Goal: Information Seeking & Learning: Learn about a topic

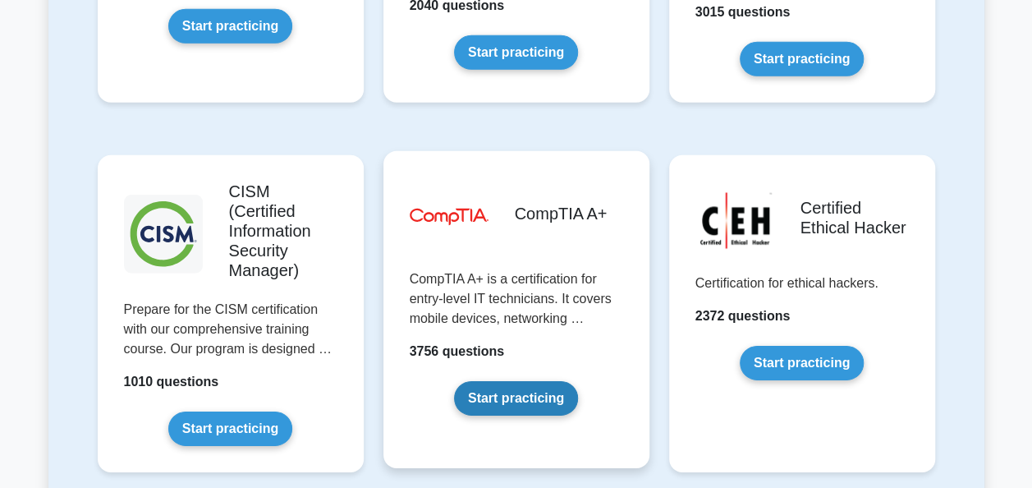
scroll to position [2385, 0]
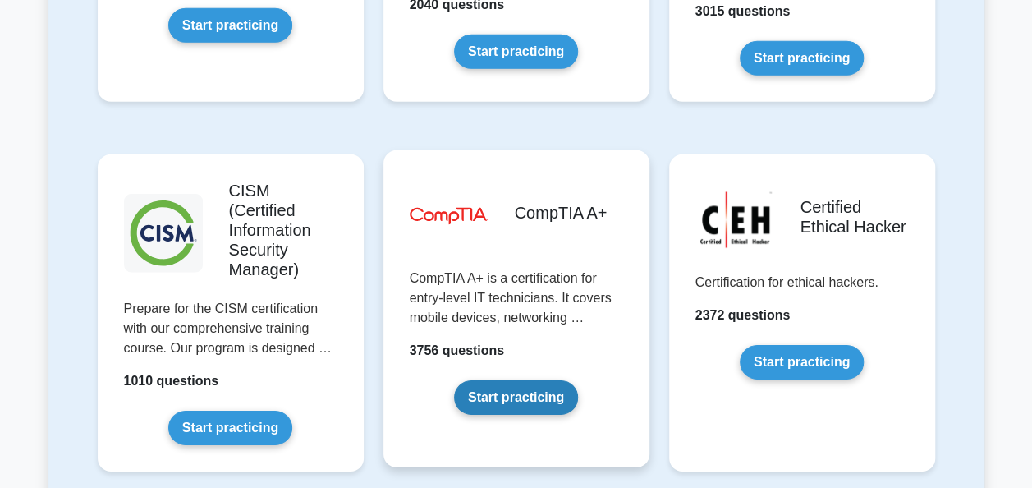
click at [566, 380] on link "Start practicing" at bounding box center [516, 397] width 124 height 34
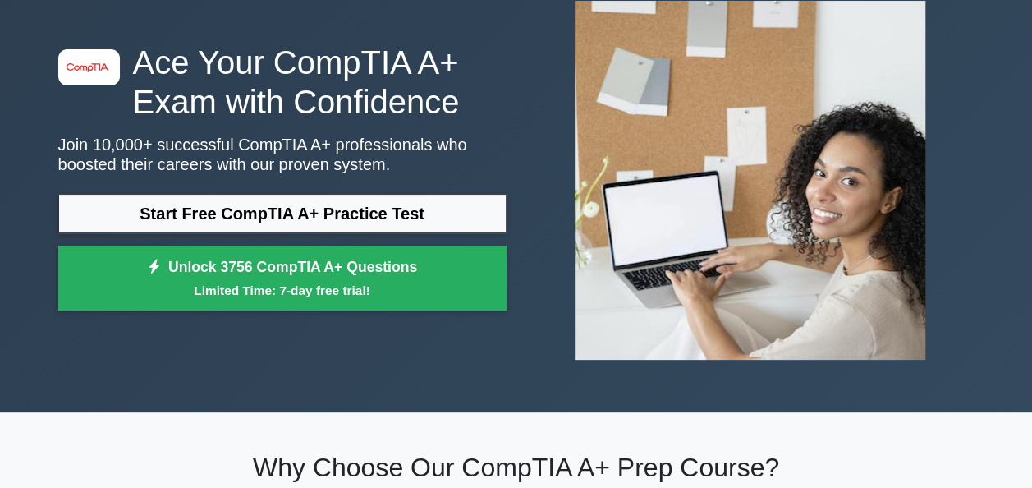
scroll to position [103, 0]
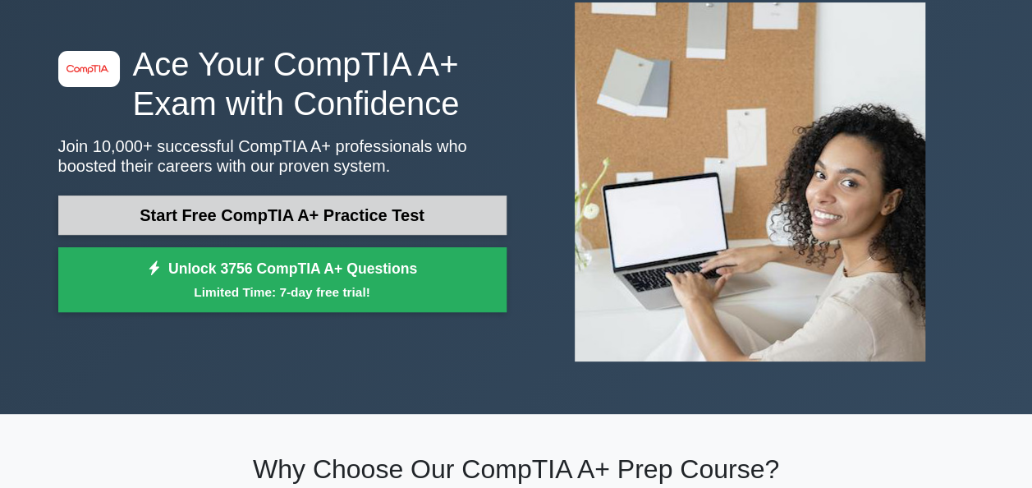
click at [319, 211] on link "Start Free CompTIA A+ Practice Test" at bounding box center [282, 214] width 448 height 39
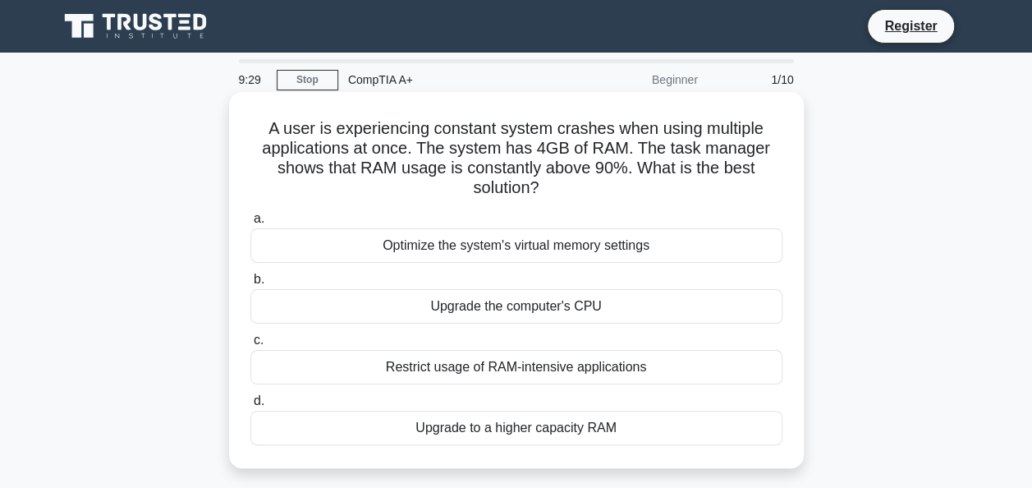
click at [530, 426] on div "Upgrade to a higher capacity RAM" at bounding box center [516, 427] width 532 height 34
click at [250, 406] on input "d. Upgrade to a higher capacity RAM" at bounding box center [250, 401] width 0 height 11
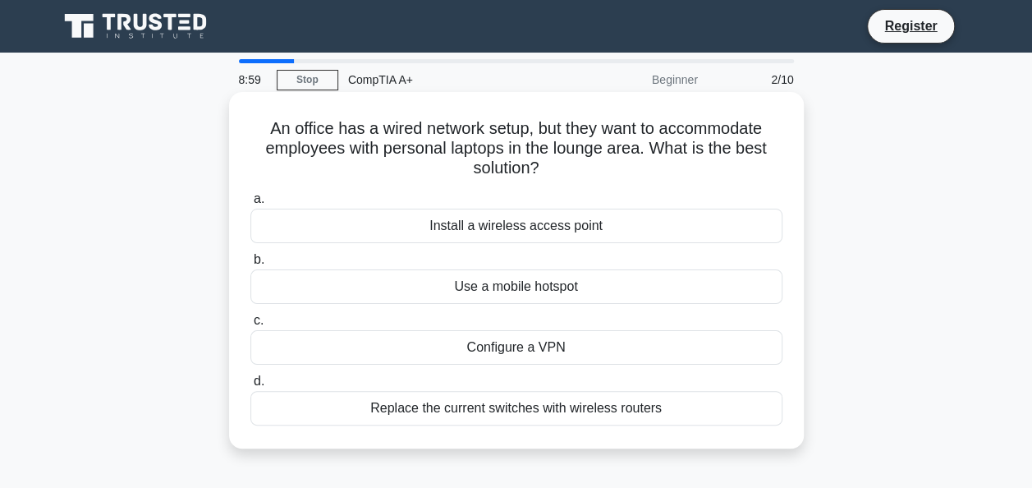
click at [543, 227] on div "Install a wireless access point" at bounding box center [516, 226] width 532 height 34
click at [250, 204] on input "a. Install a wireless access point" at bounding box center [250, 199] width 0 height 11
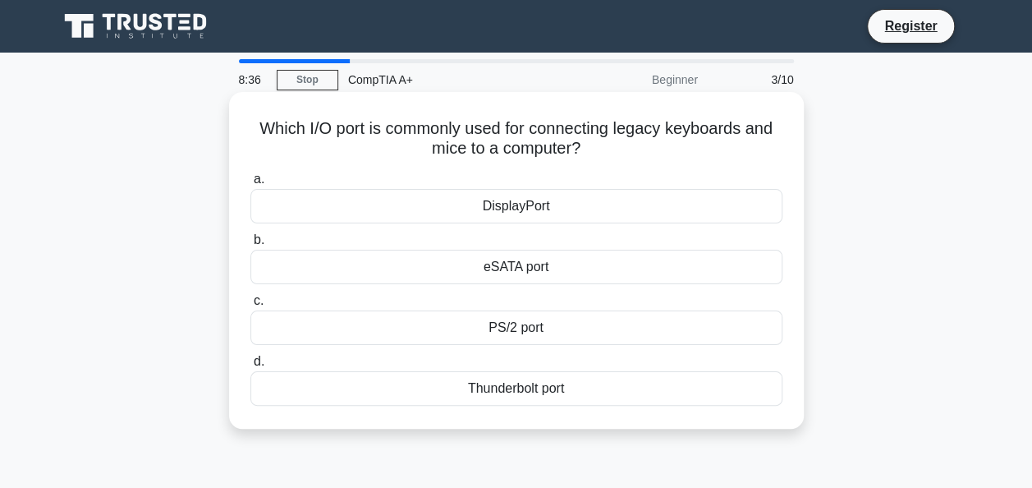
click at [566, 318] on div "PS/2 port" at bounding box center [516, 327] width 532 height 34
click at [250, 306] on input "c. PS/2 port" at bounding box center [250, 301] width 0 height 11
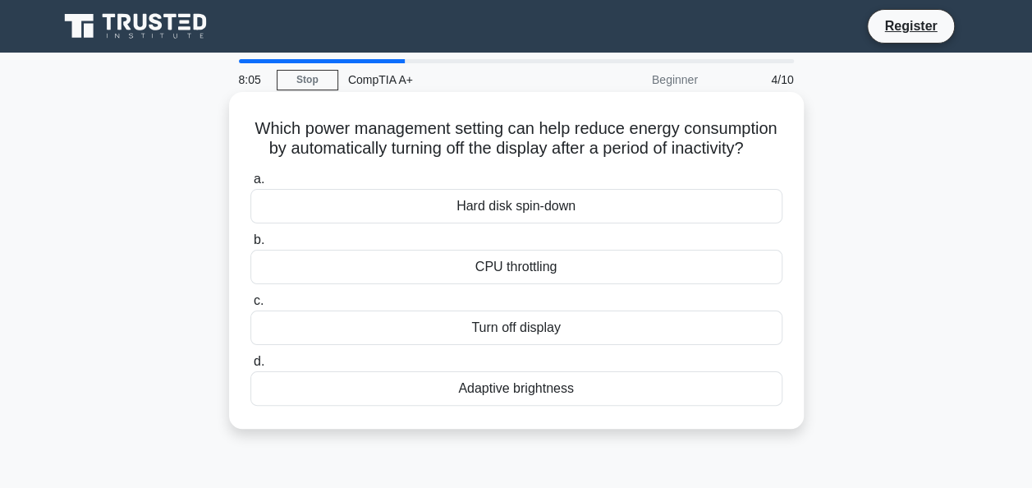
click at [532, 345] on div "Turn off display" at bounding box center [516, 327] width 532 height 34
click at [250, 306] on input "c. Turn off display" at bounding box center [250, 301] width 0 height 11
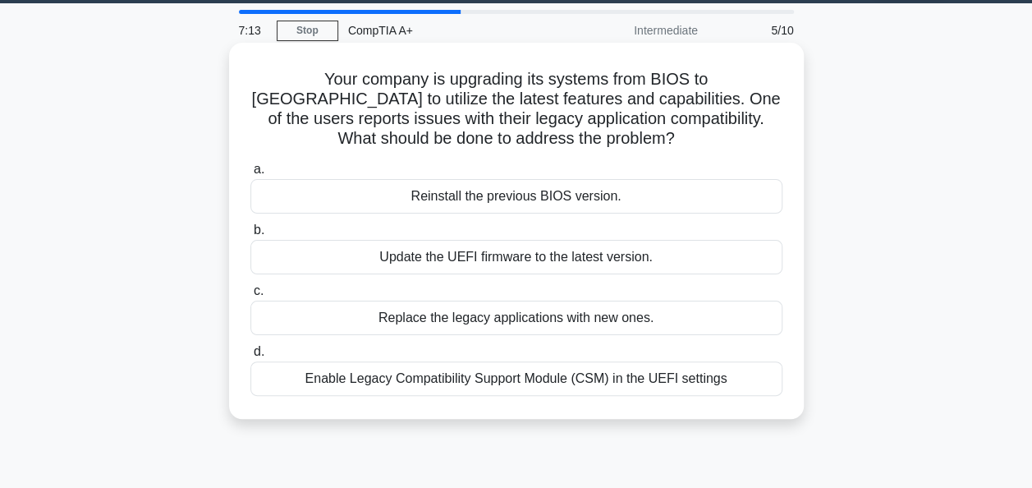
scroll to position [51, 0]
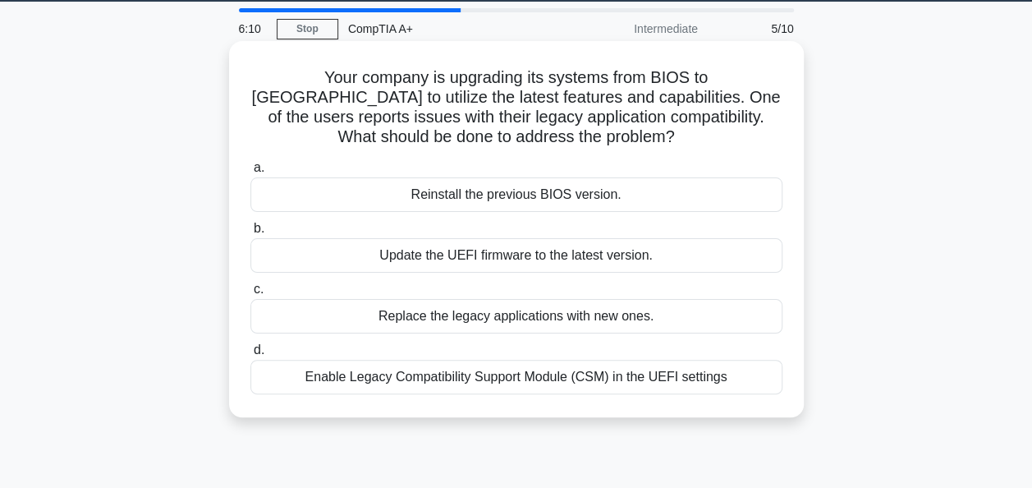
click at [575, 199] on div "Reinstall the previous BIOS version." at bounding box center [516, 194] width 532 height 34
click at [250, 173] on input "a. Reinstall the previous BIOS version." at bounding box center [250, 168] width 0 height 11
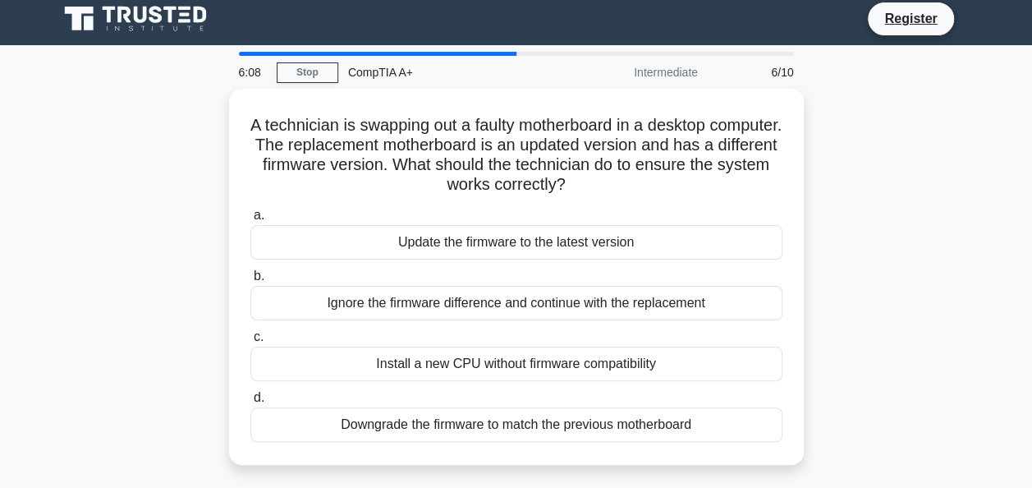
scroll to position [0, 0]
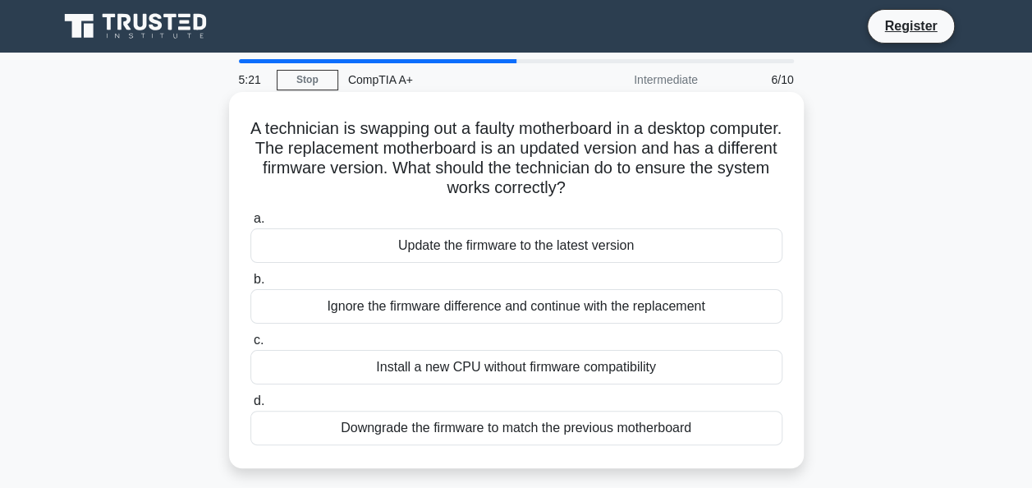
click at [567, 253] on div "Update the firmware to the latest version" at bounding box center [516, 245] width 532 height 34
click at [250, 224] on input "a. Update the firmware to the latest version" at bounding box center [250, 218] width 0 height 11
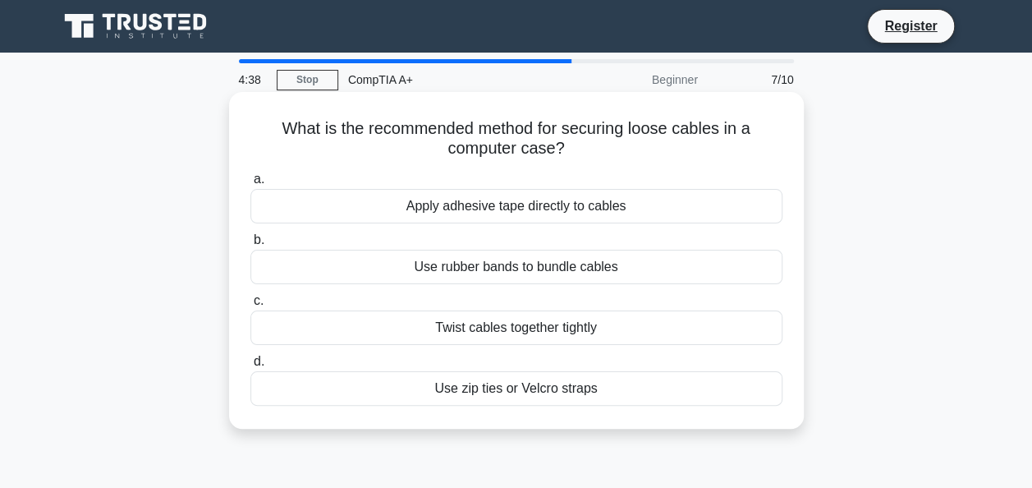
click at [500, 396] on div "Use zip ties or Velcro straps" at bounding box center [516, 388] width 532 height 34
click at [250, 367] on input "d. Use zip ties or Velcro straps" at bounding box center [250, 361] width 0 height 11
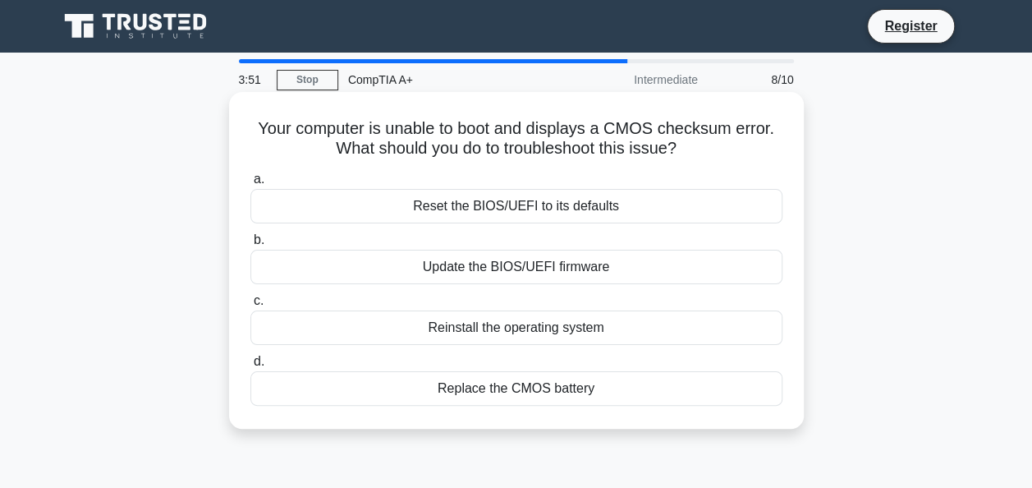
click at [541, 390] on div "Replace the CMOS battery" at bounding box center [516, 388] width 532 height 34
click at [250, 367] on input "d. Replace the CMOS battery" at bounding box center [250, 361] width 0 height 11
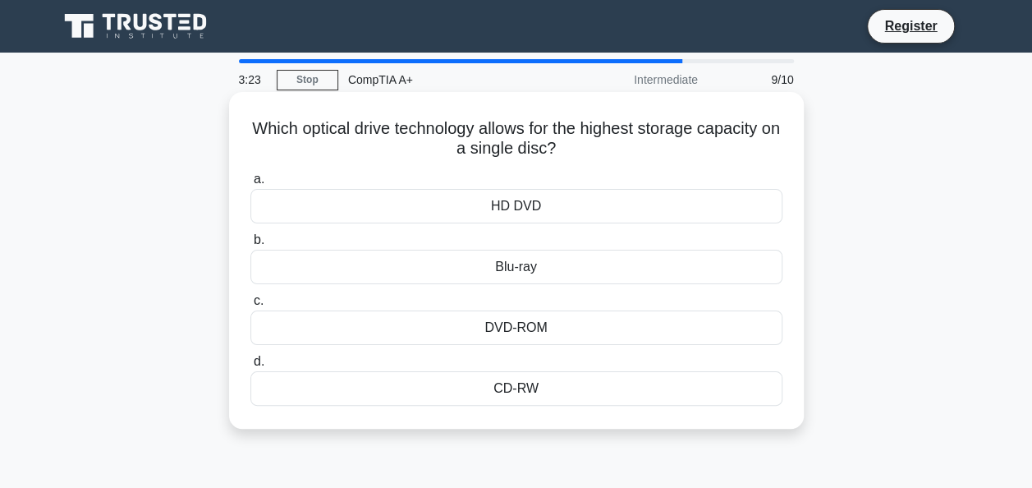
click at [517, 205] on div "HD DVD" at bounding box center [516, 206] width 532 height 34
click at [250, 185] on input "a. HD DVD" at bounding box center [250, 179] width 0 height 11
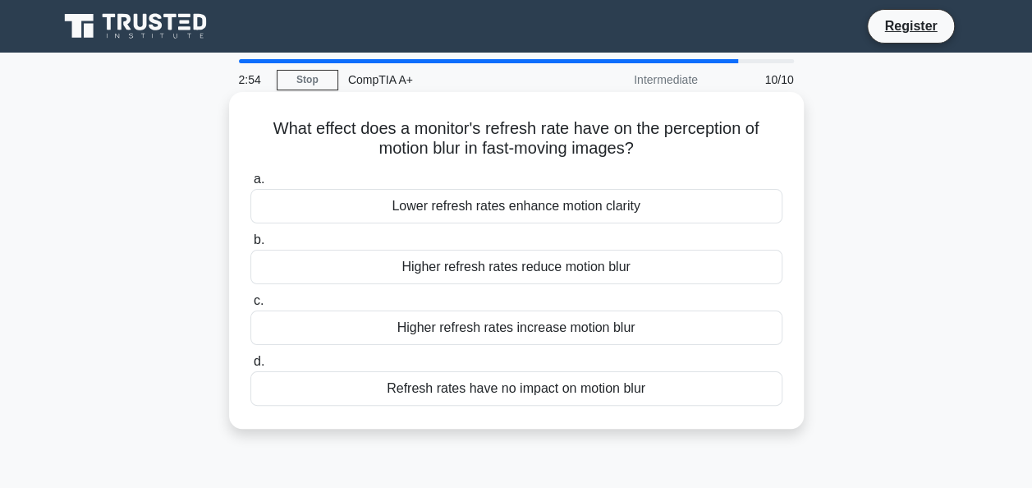
click at [539, 381] on div "Refresh rates have no impact on motion blur" at bounding box center [516, 388] width 532 height 34
click at [250, 367] on input "d. Refresh rates have no impact on motion blur" at bounding box center [250, 361] width 0 height 11
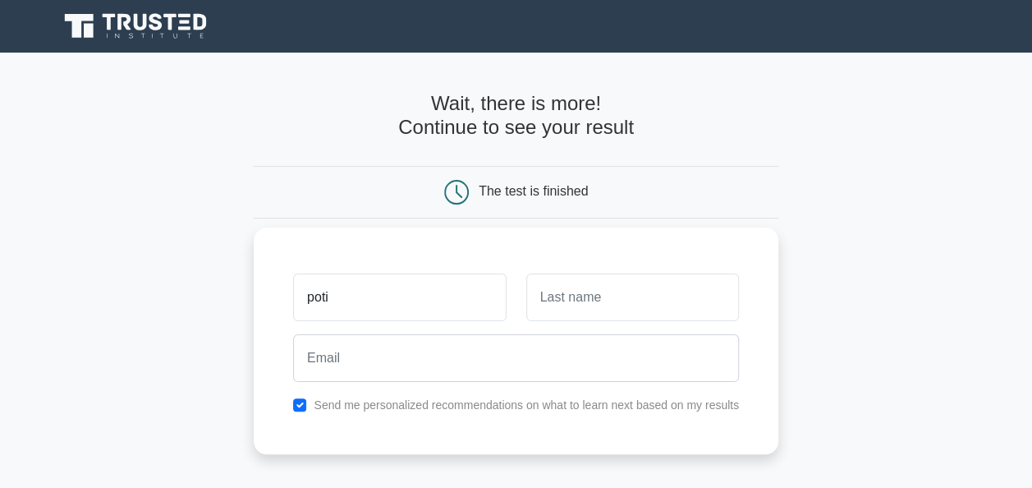
type input "poti"
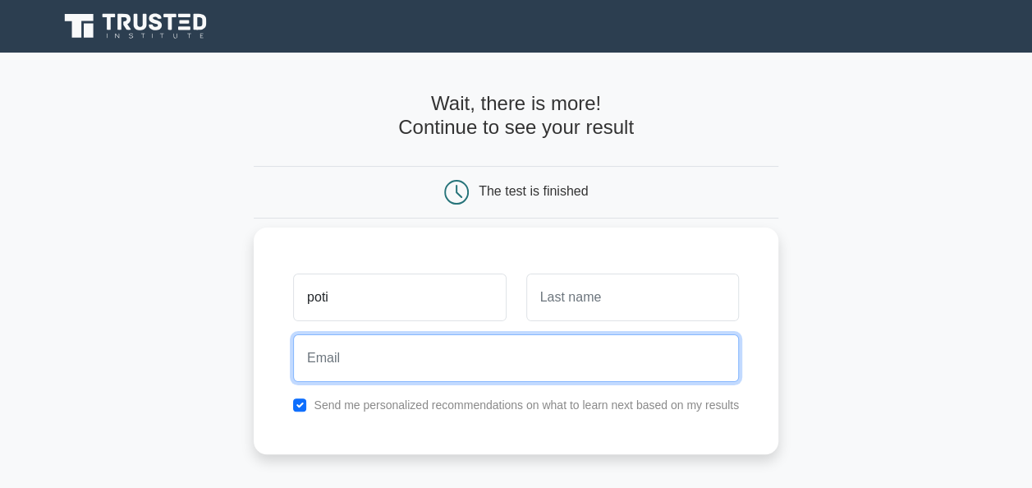
click at [547, 355] on input "email" at bounding box center [516, 358] width 446 height 48
type input "allurevogues@gmail.com"
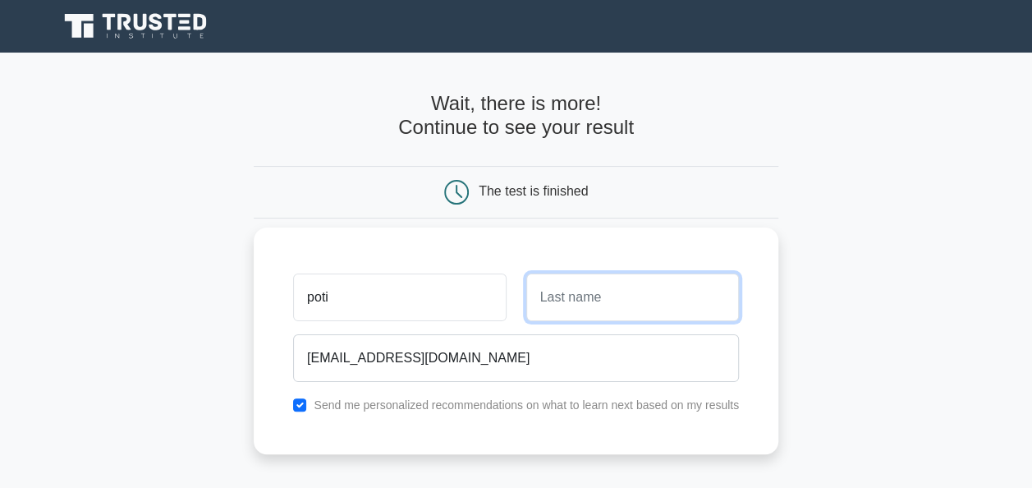
click at [574, 298] on input "text" at bounding box center [632, 297] width 213 height 48
type input "Vogue"
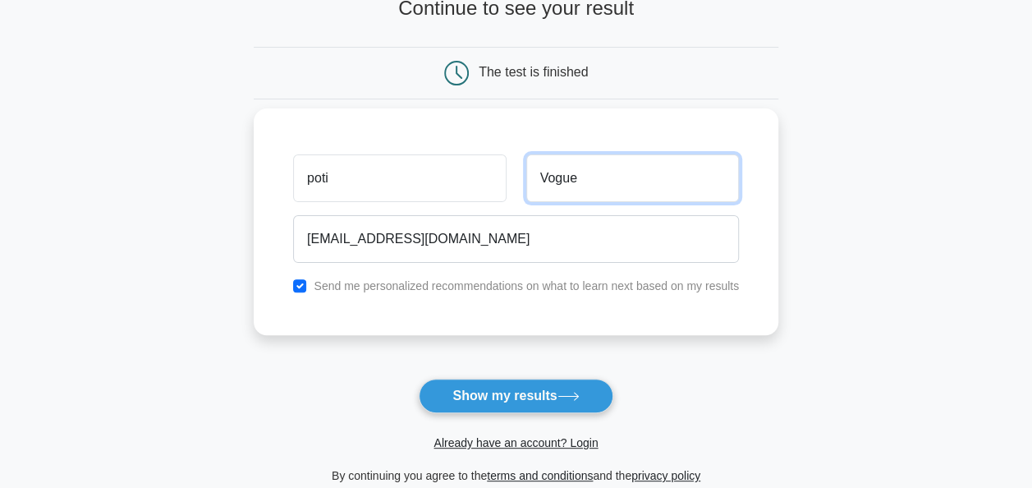
scroll to position [120, 0]
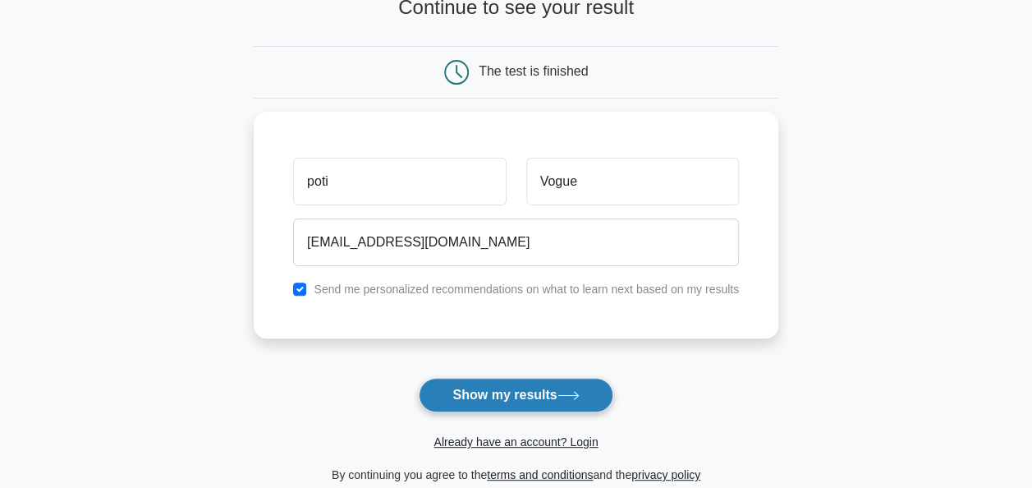
click at [502, 399] on button "Show my results" at bounding box center [516, 395] width 194 height 34
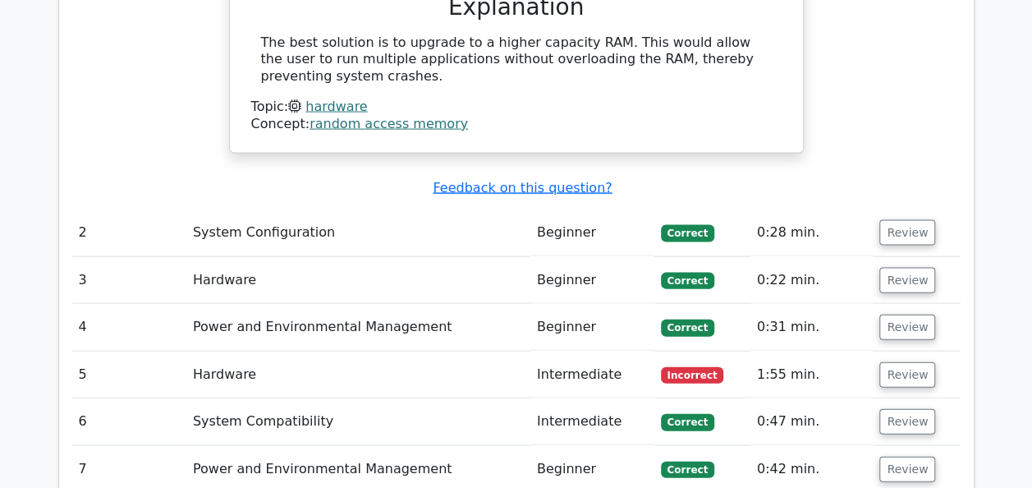
scroll to position [1662, 0]
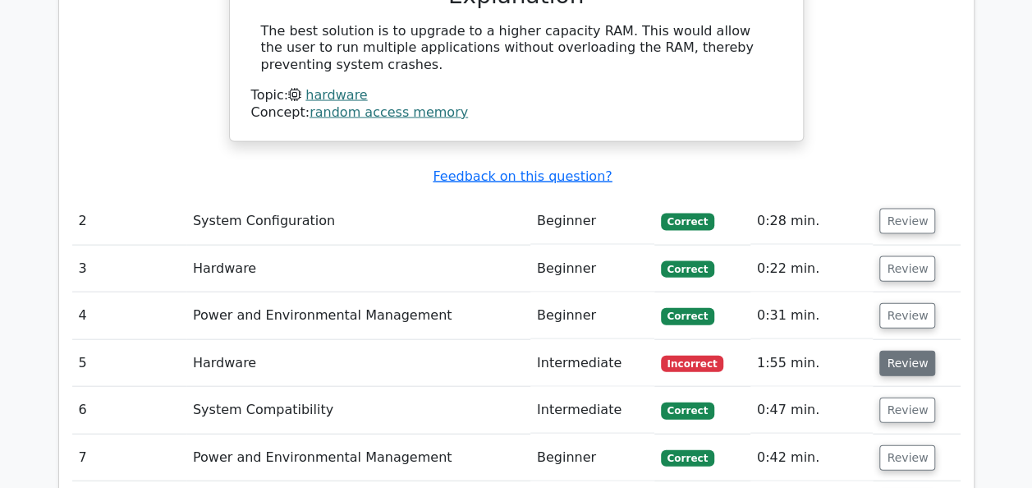
click at [897, 351] on button "Review" at bounding box center [907, 363] width 56 height 25
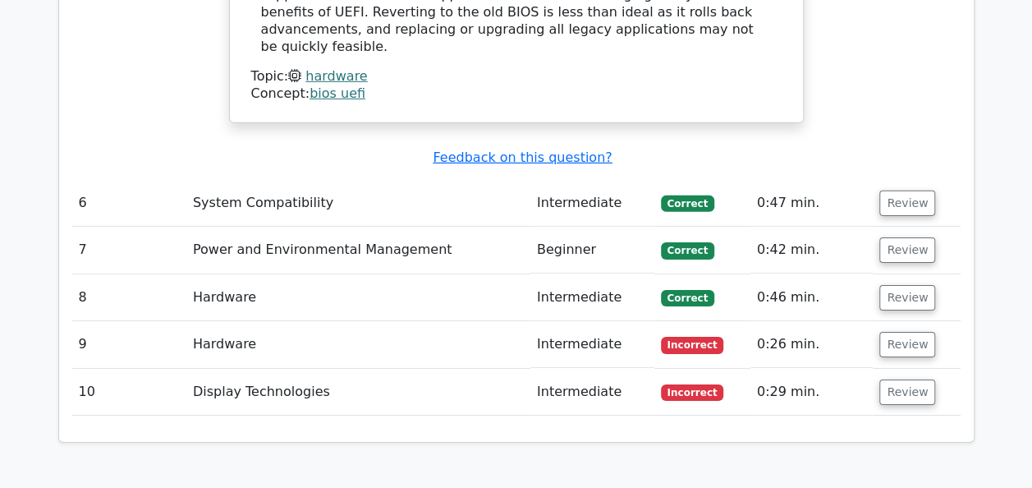
scroll to position [2499, 0]
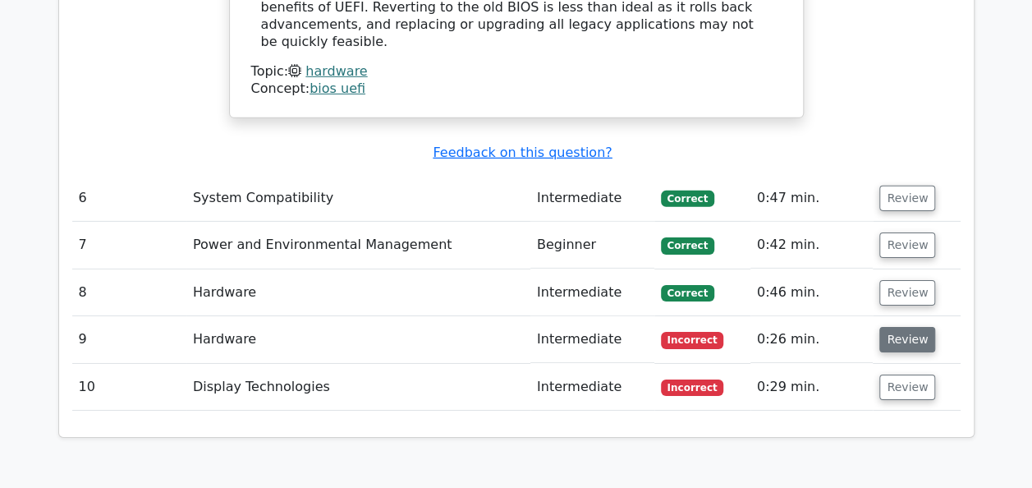
click at [907, 327] on button "Review" at bounding box center [907, 339] width 56 height 25
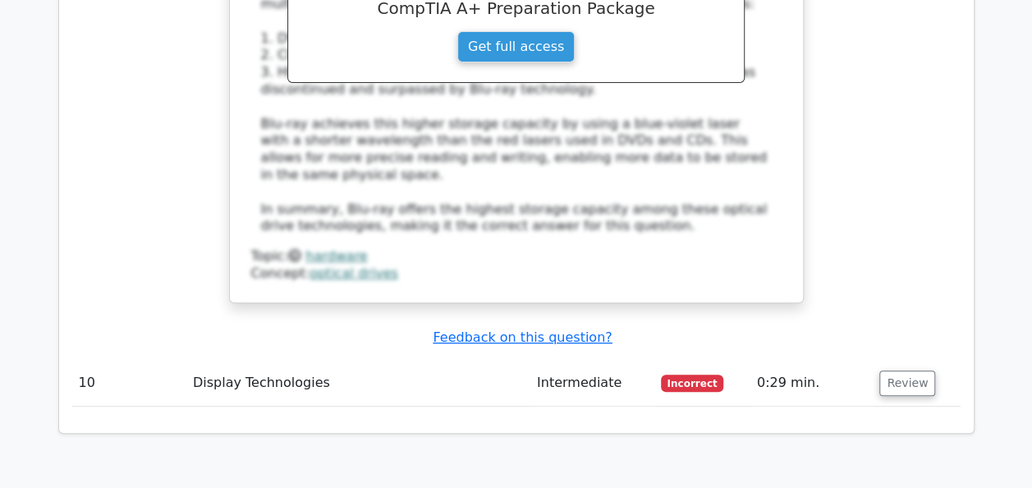
scroll to position [3291, 0]
click at [905, 369] on button "Review" at bounding box center [907, 381] width 56 height 25
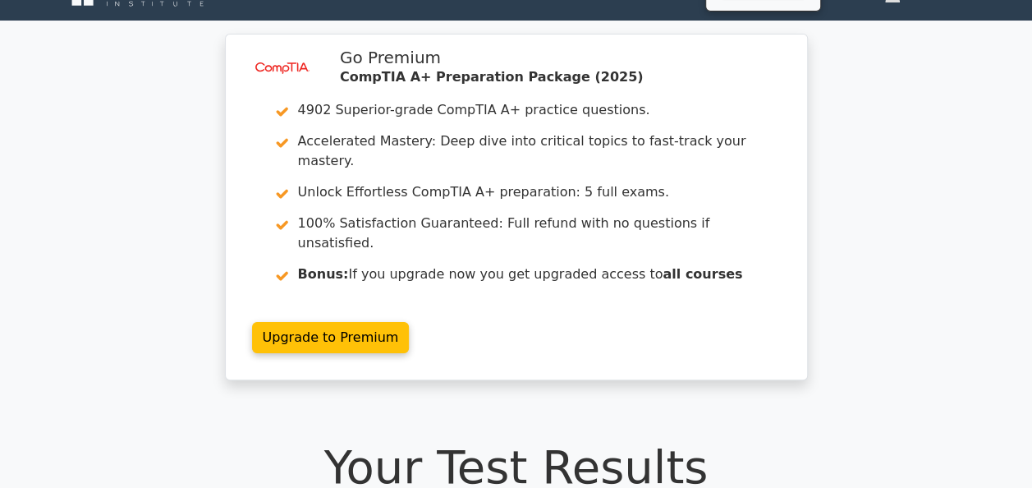
scroll to position [0, 0]
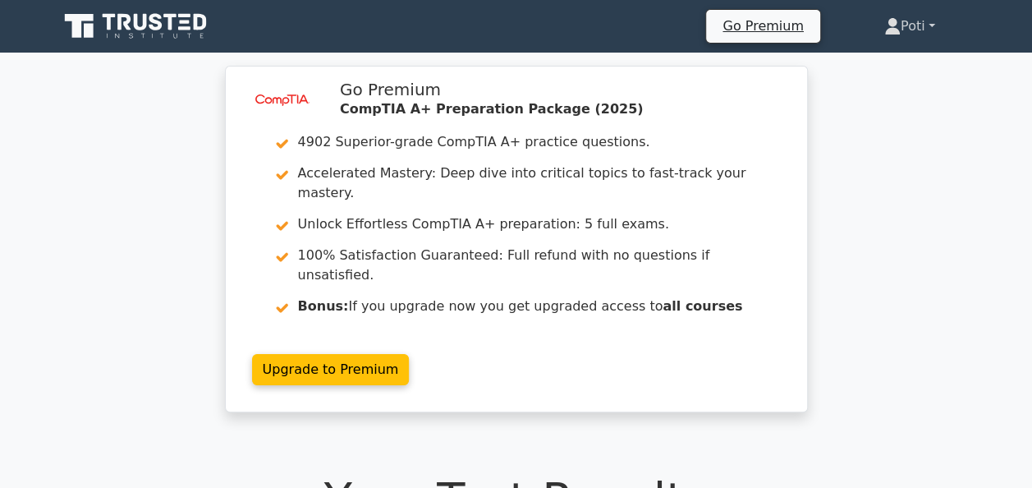
click at [929, 25] on link "Poti" at bounding box center [910, 26] width 130 height 33
click at [865, 62] on link "Profile" at bounding box center [911, 65] width 130 height 26
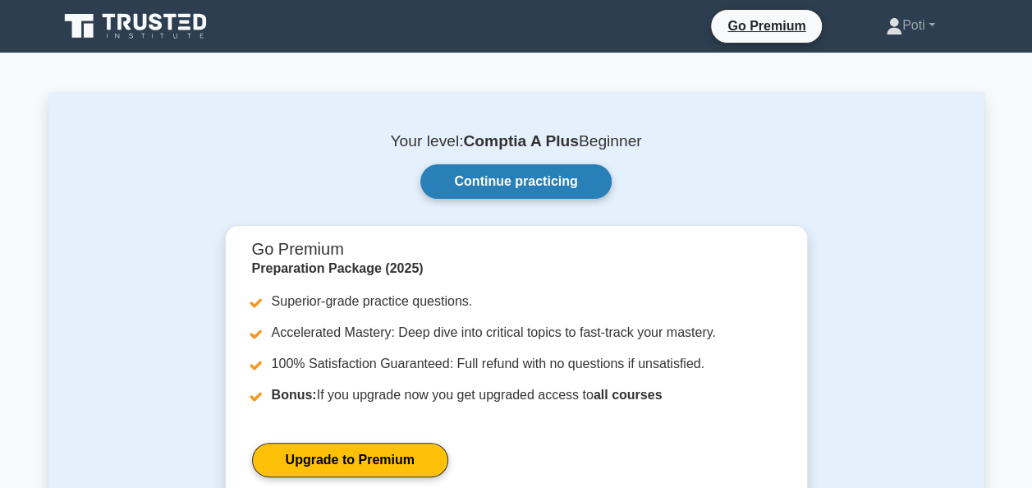
click at [533, 185] on link "Continue practicing" at bounding box center [515, 181] width 190 height 34
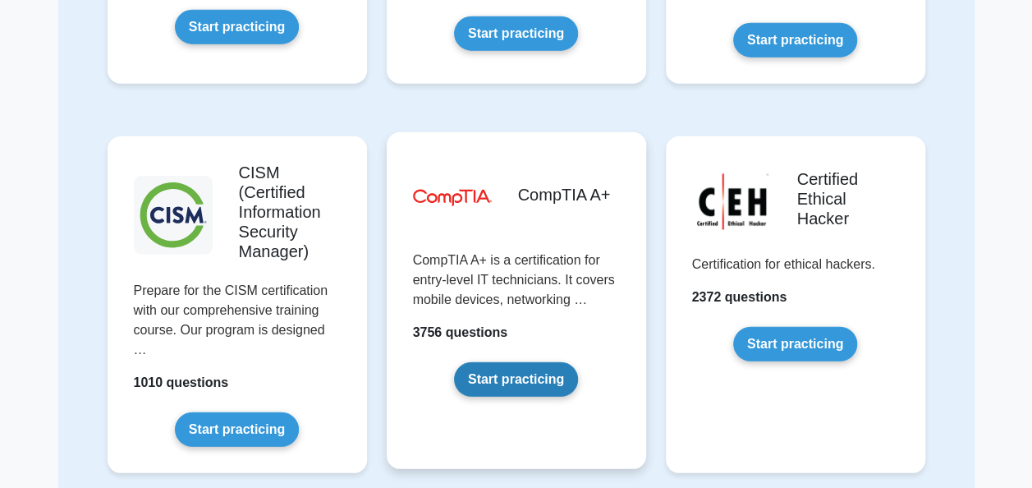
scroll to position [2236, 0]
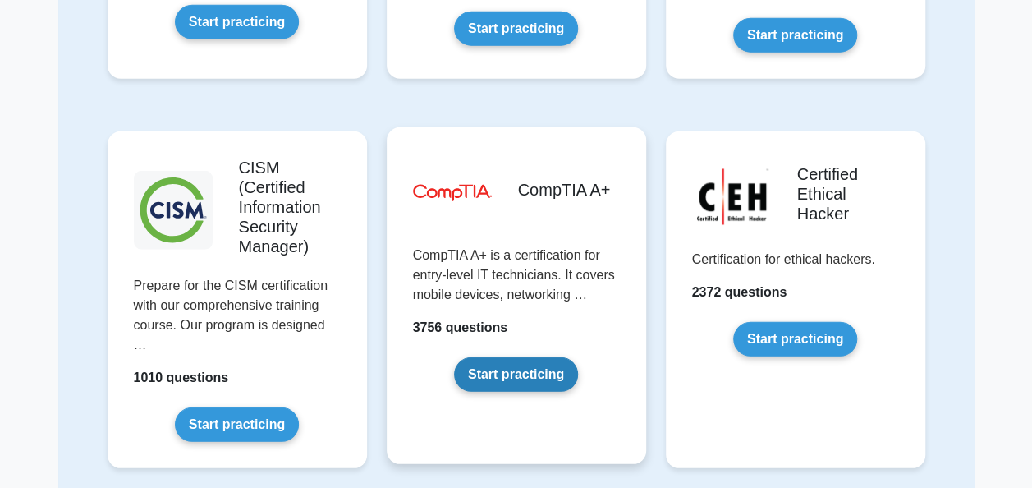
click at [510, 373] on link "Start practicing" at bounding box center [516, 374] width 124 height 34
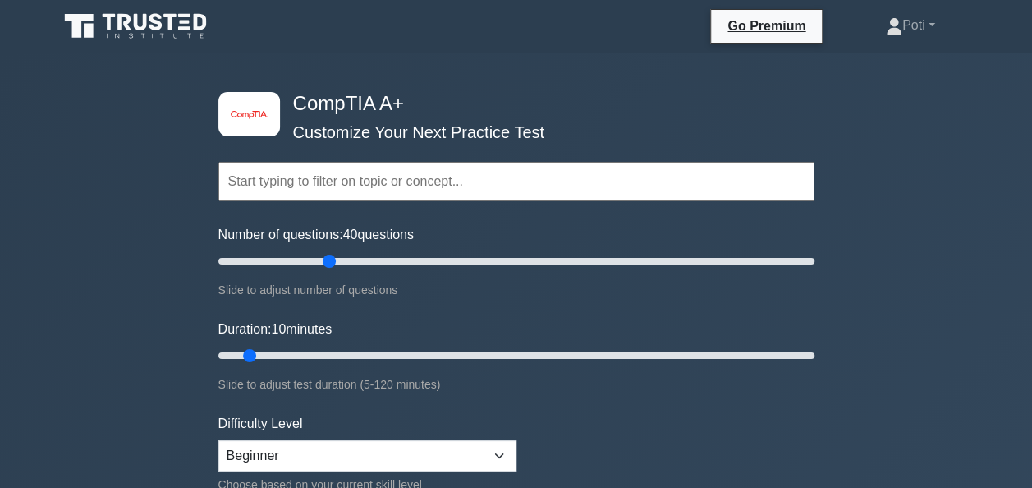
drag, startPoint x: 241, startPoint y: 257, endPoint x: 328, endPoint y: 271, distance: 87.3
click at [328, 271] on input "Number of questions: 40 questions" at bounding box center [516, 261] width 596 height 20
type input "40"
click at [325, 261] on input "Number of questions: 40 questions" at bounding box center [516, 261] width 596 height 20
drag, startPoint x: 253, startPoint y: 353, endPoint x: 317, endPoint y: 354, distance: 64.0
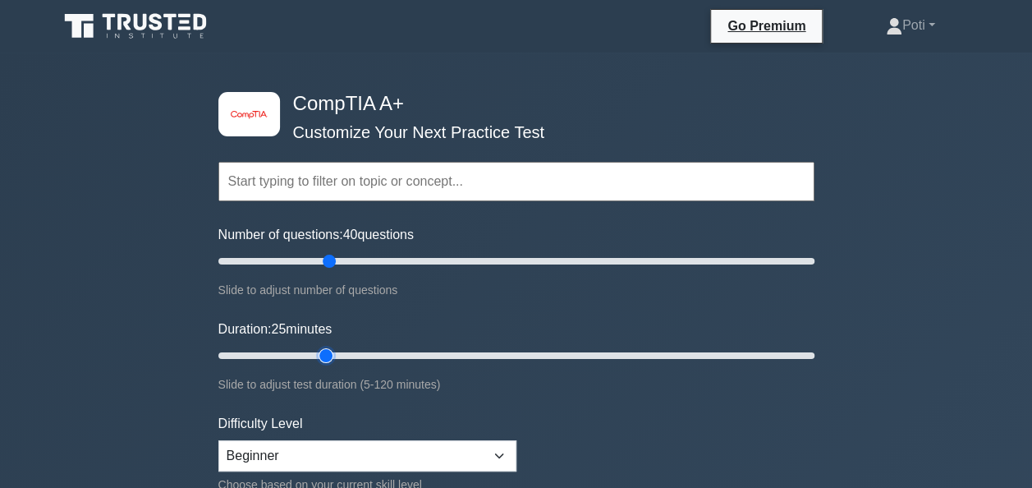
type input "25"
click at [317, 354] on input "Duration: 25 minutes" at bounding box center [516, 356] width 596 height 20
drag, startPoint x: 328, startPoint y: 261, endPoint x: 245, endPoint y: 259, distance: 82.9
type input "10"
click at [245, 259] on input "Number of questions: 10 questions" at bounding box center [516, 261] width 596 height 20
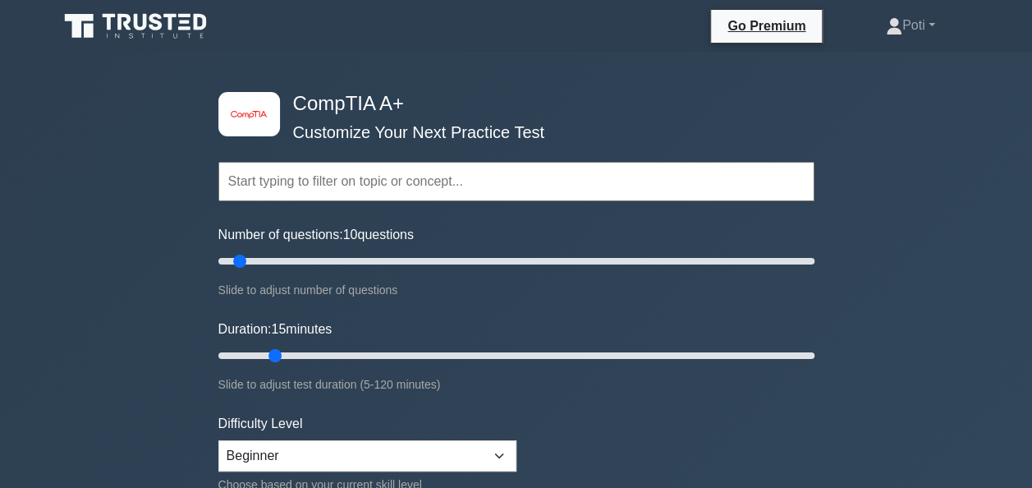
drag, startPoint x: 325, startPoint y: 354, endPoint x: 264, endPoint y: 358, distance: 60.9
click at [264, 358] on input "Duration: 15 minutes" at bounding box center [516, 356] width 596 height 20
type input "15"
drag, startPoint x: 273, startPoint y: 353, endPoint x: 276, endPoint y: 361, distance: 8.6
click at [276, 361] on input "Duration: 15 minutes" at bounding box center [516, 356] width 596 height 20
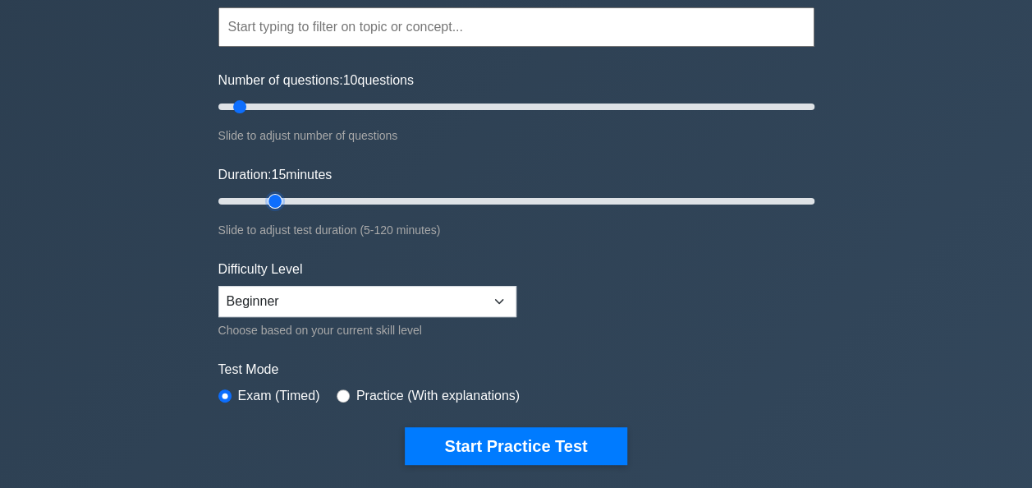
scroll to position [158, 0]
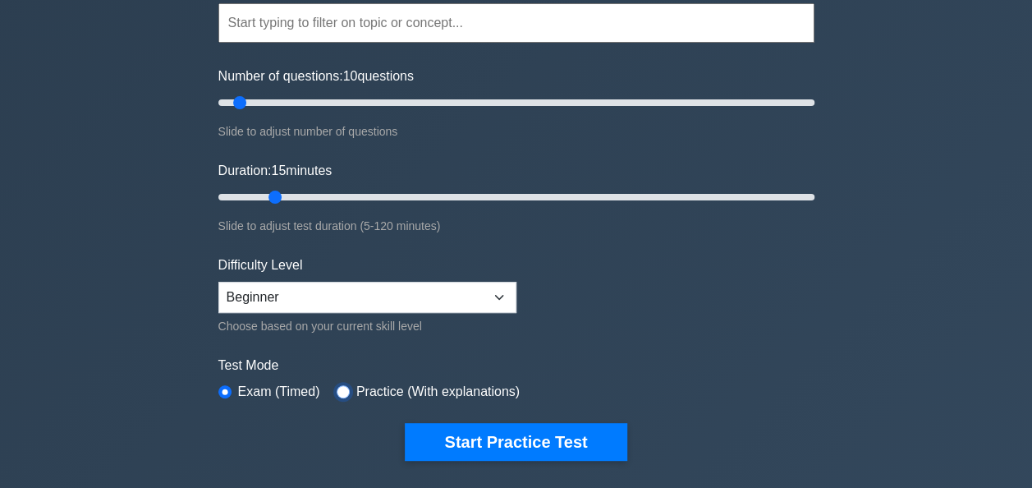
click at [340, 387] on input "radio" at bounding box center [343, 391] width 13 height 13
radio input "true"
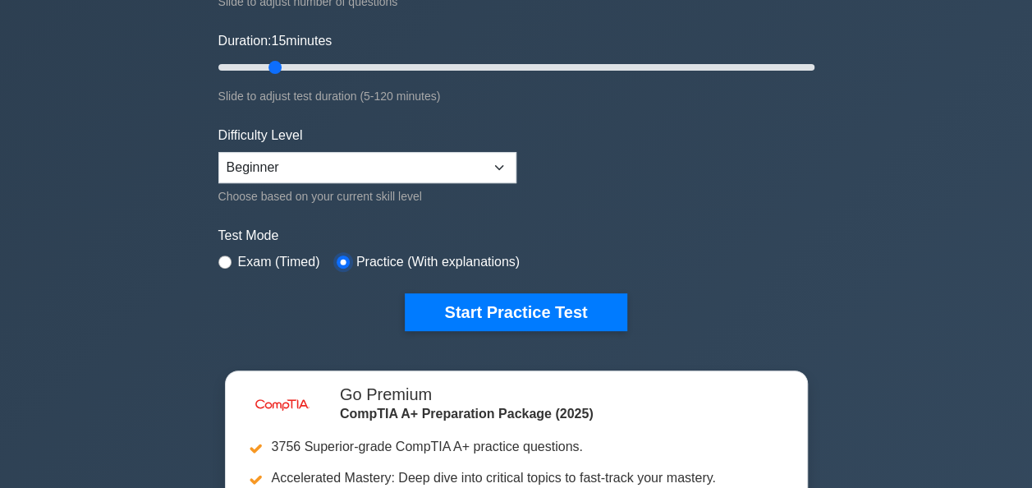
scroll to position [291, 0]
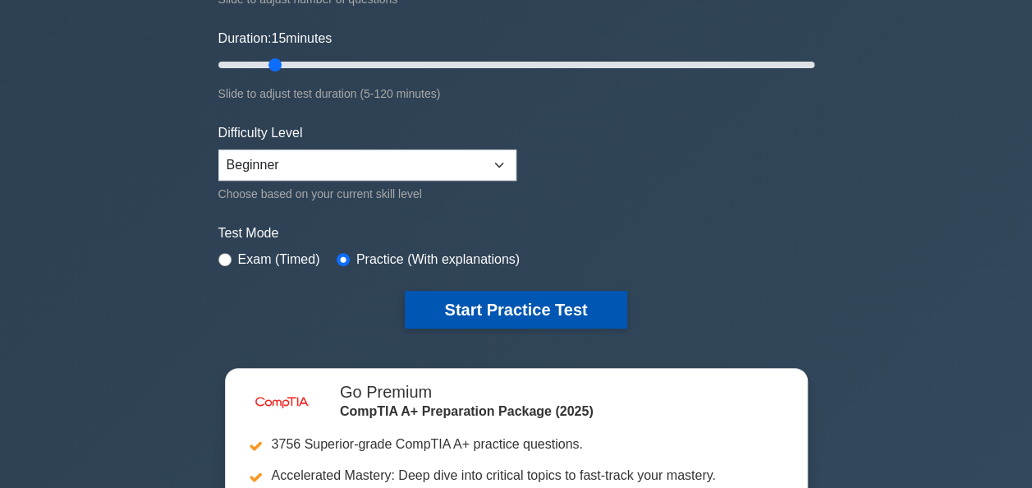
click at [538, 309] on button "Start Practice Test" at bounding box center [516, 310] width 222 height 38
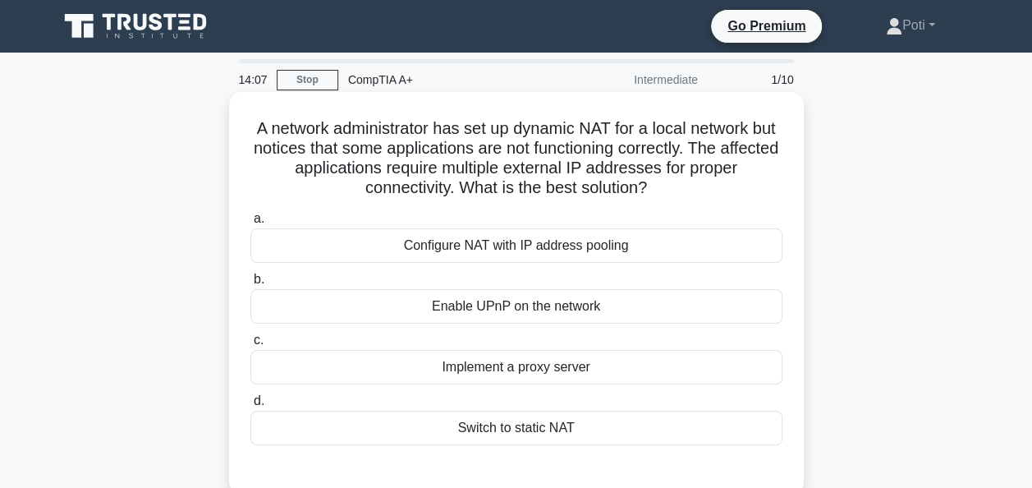
click at [518, 428] on div "Switch to static NAT" at bounding box center [516, 427] width 532 height 34
click at [250, 406] on input "d. Switch to static NAT" at bounding box center [250, 401] width 0 height 11
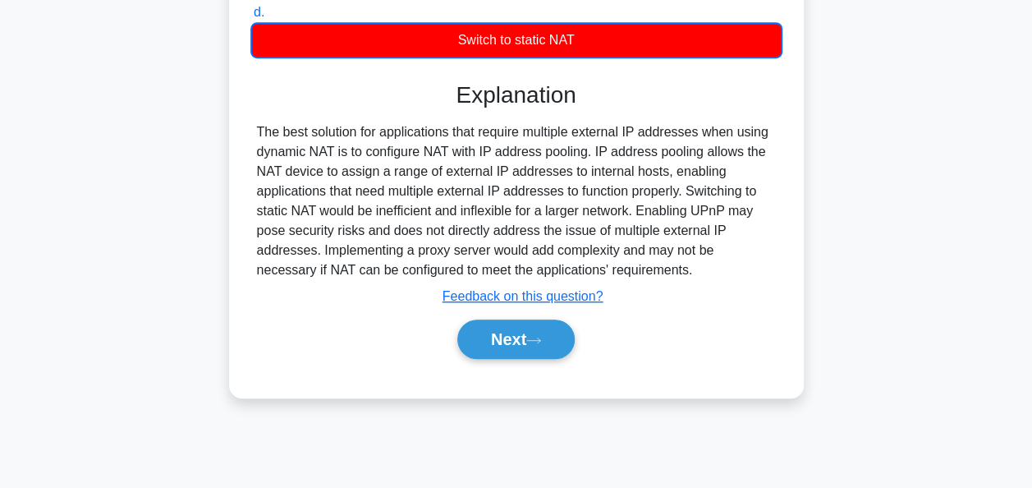
scroll to position [399, 0]
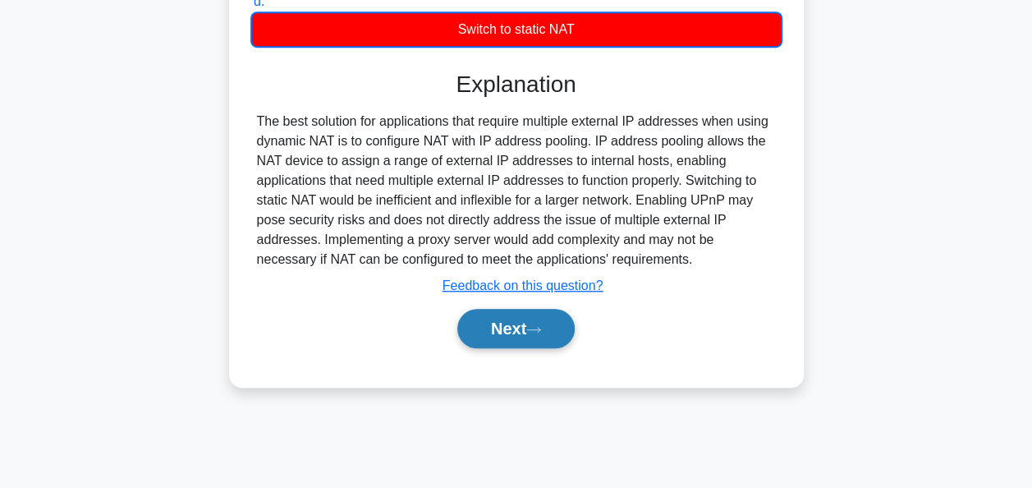
click at [545, 335] on button "Next" at bounding box center [515, 328] width 117 height 39
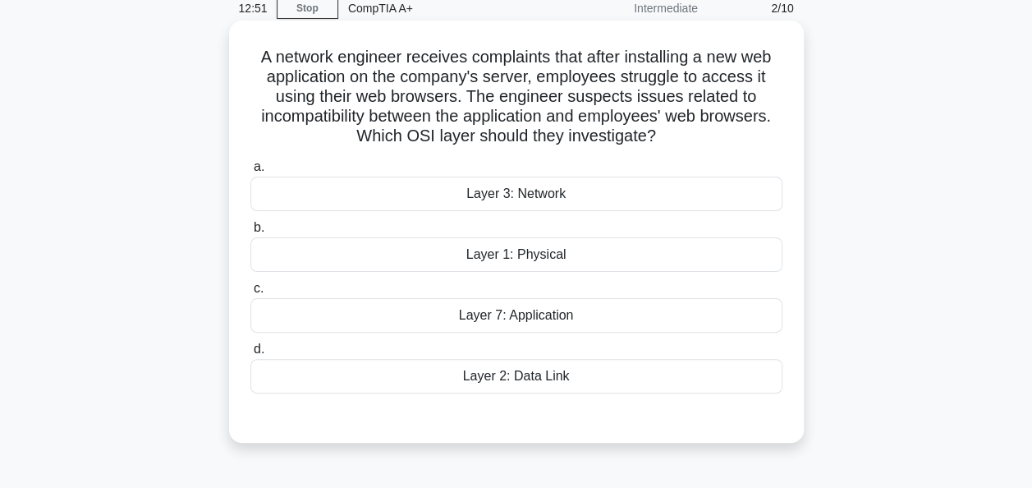
scroll to position [72, 0]
click at [527, 323] on div "Layer 7: Application" at bounding box center [516, 314] width 532 height 34
click at [250, 293] on input "c. Layer 7: Application" at bounding box center [250, 287] width 0 height 11
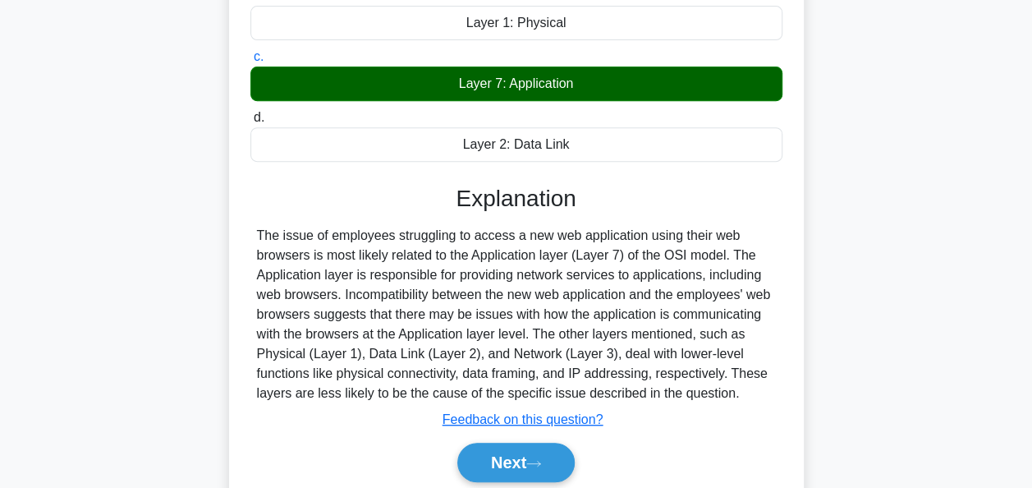
scroll to position [305, 0]
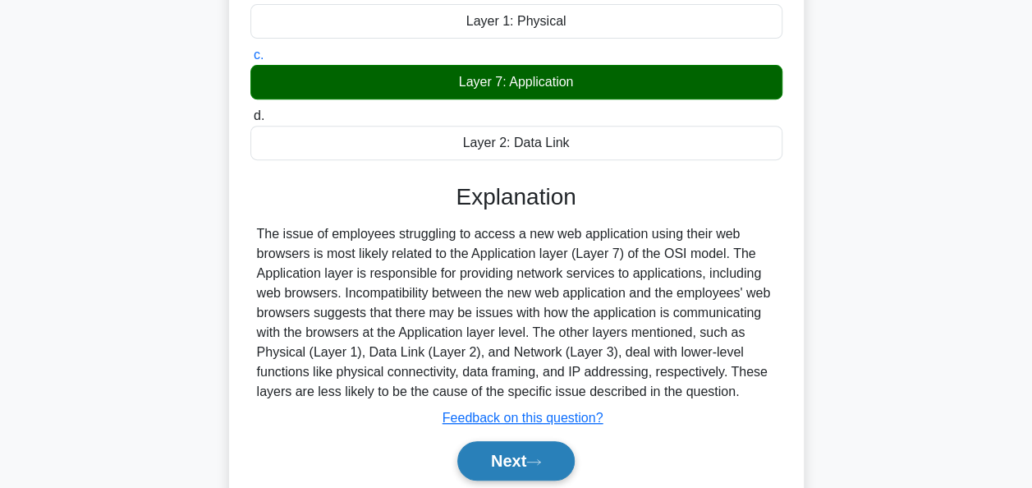
click at [558, 460] on button "Next" at bounding box center [515, 460] width 117 height 39
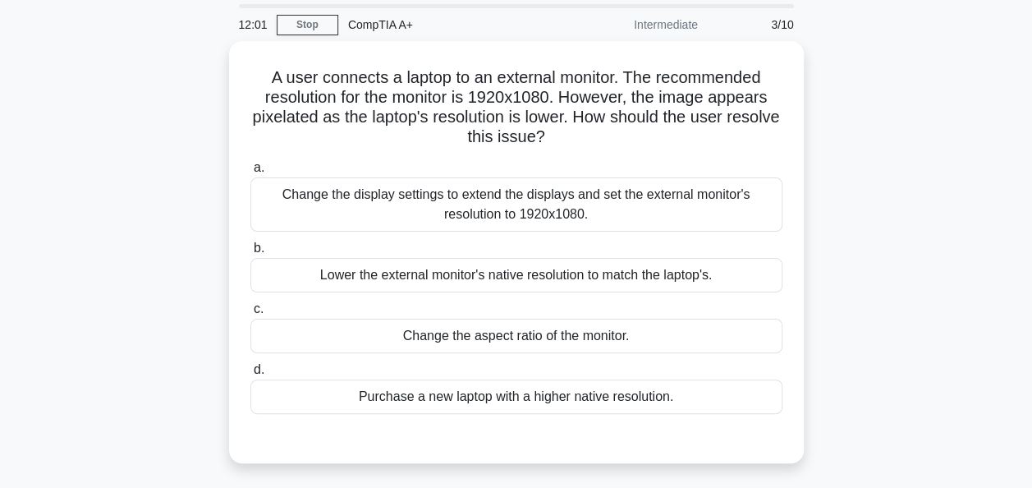
scroll to position [39, 0]
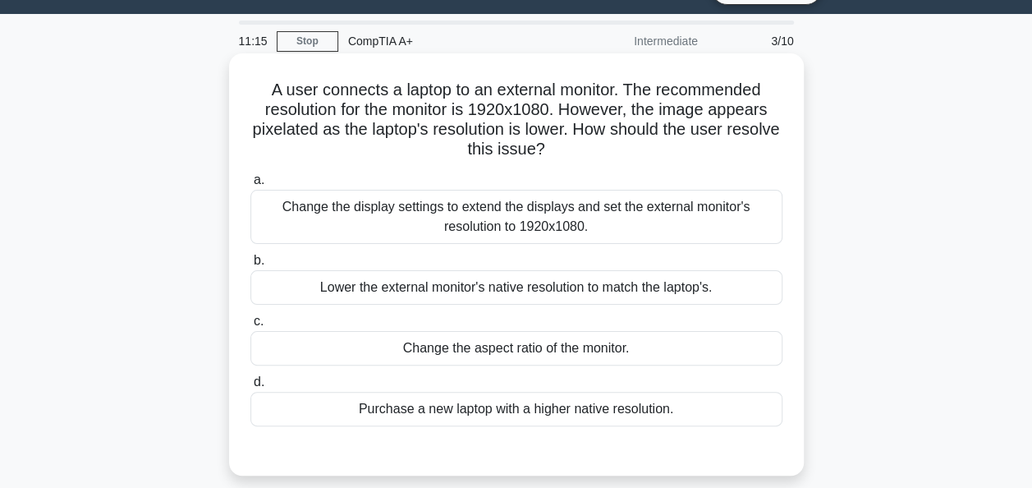
click at [572, 358] on div "Change the aspect ratio of the monitor." at bounding box center [516, 348] width 532 height 34
click at [250, 327] on input "c. Change the aspect ratio of the monitor." at bounding box center [250, 321] width 0 height 11
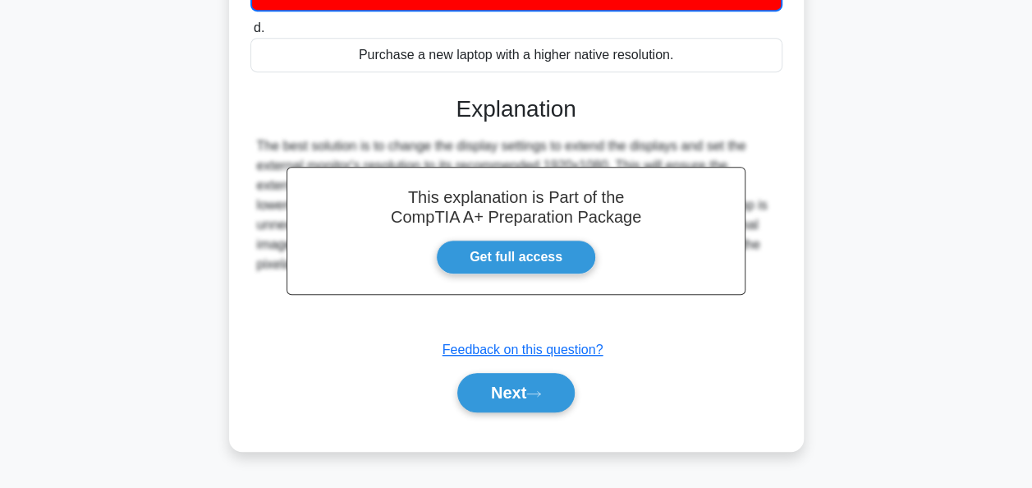
scroll to position [399, 0]
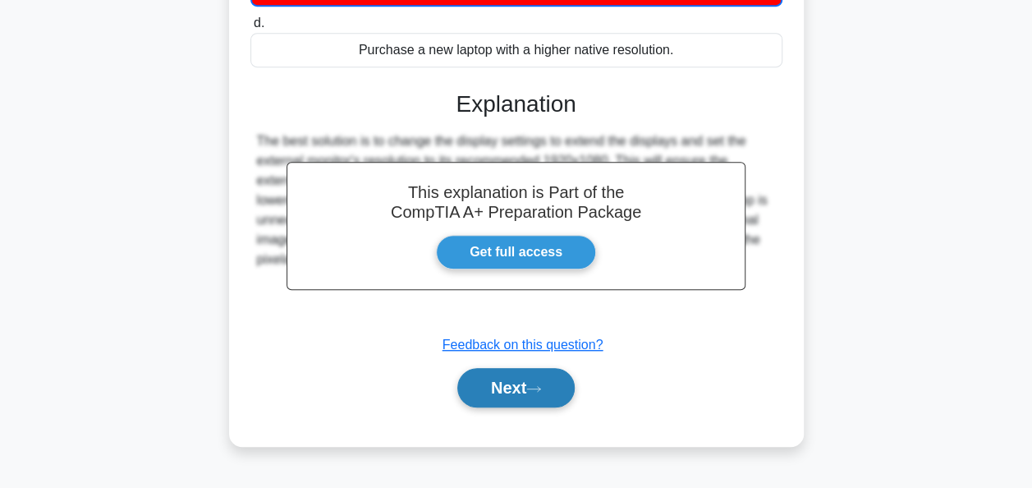
click at [541, 392] on button "Next" at bounding box center [515, 387] width 117 height 39
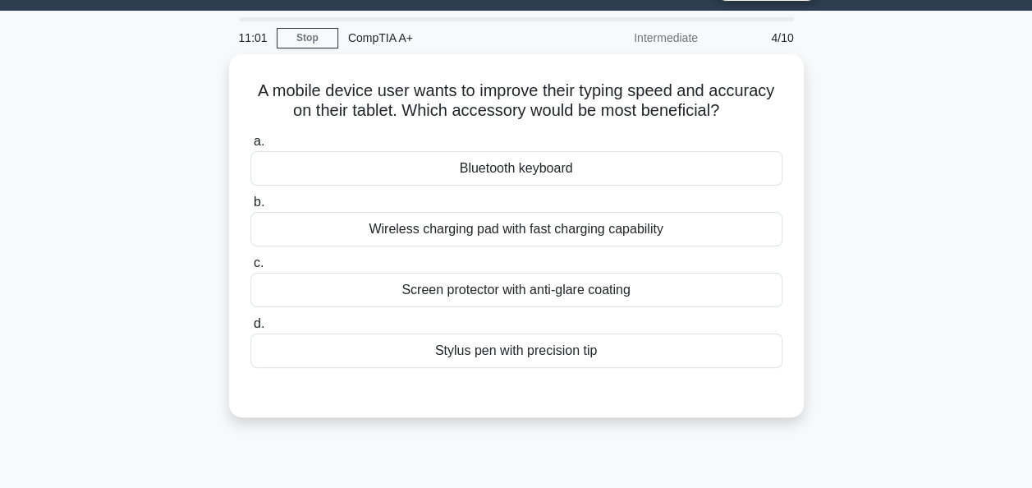
scroll to position [41, 0]
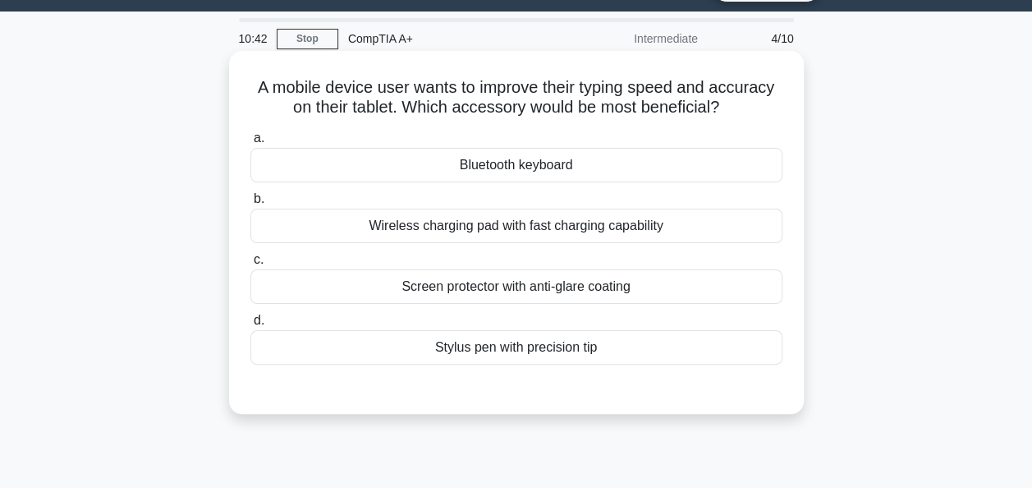
click at [530, 168] on div "Bluetooth keyboard" at bounding box center [516, 165] width 532 height 34
click at [250, 144] on input "a. Bluetooth keyboard" at bounding box center [250, 138] width 0 height 11
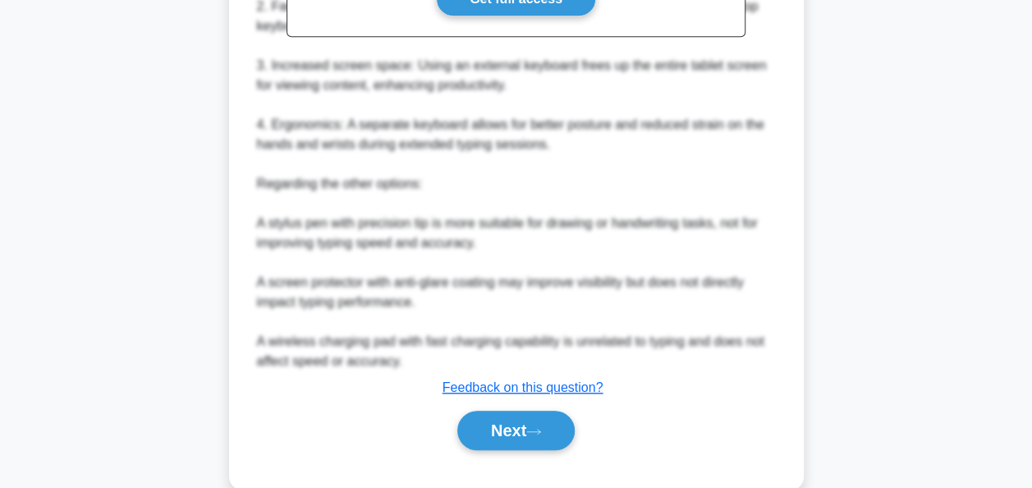
scroll to position [592, 0]
click at [524, 441] on button "Next" at bounding box center [515, 429] width 117 height 39
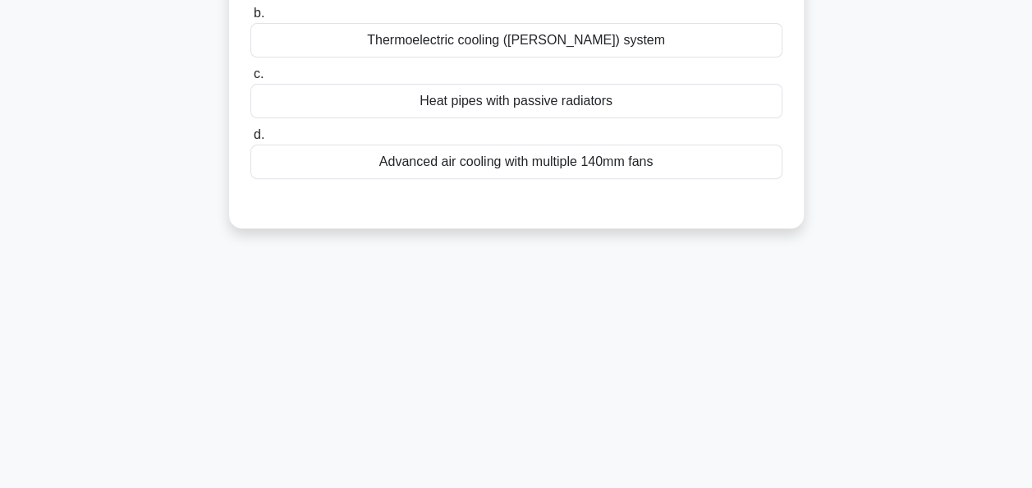
scroll to position [0, 0]
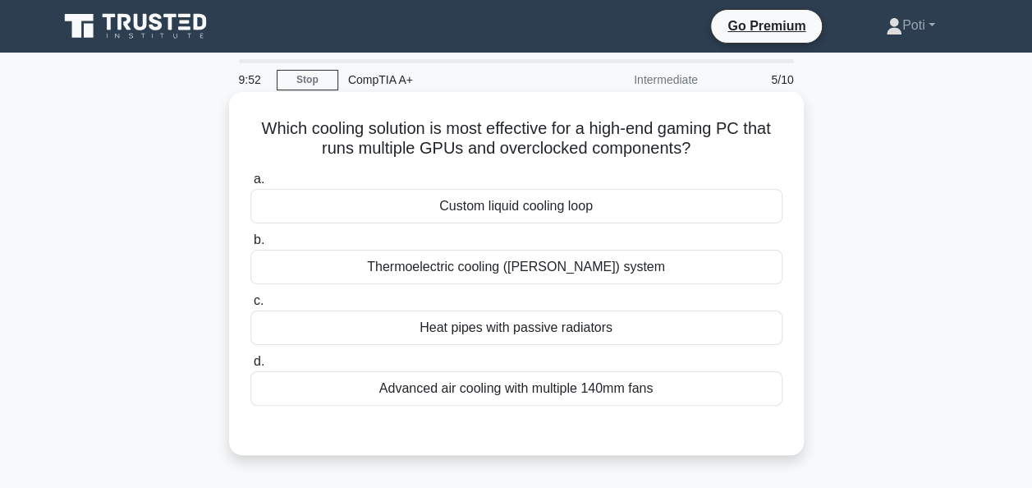
click at [580, 388] on div "Advanced air cooling with multiple 140mm fans" at bounding box center [516, 388] width 532 height 34
click at [250, 367] on input "d. Advanced air cooling with multiple 140mm fans" at bounding box center [250, 361] width 0 height 11
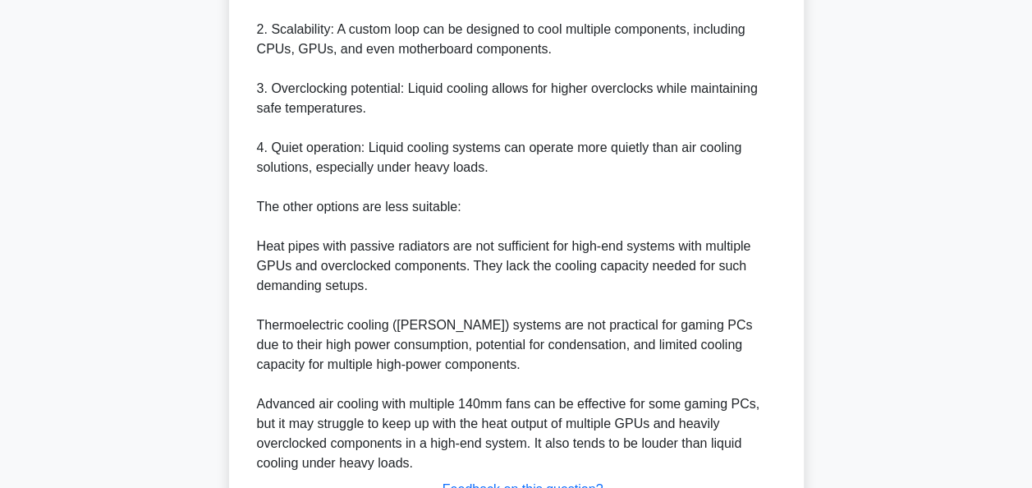
scroll to position [702, 0]
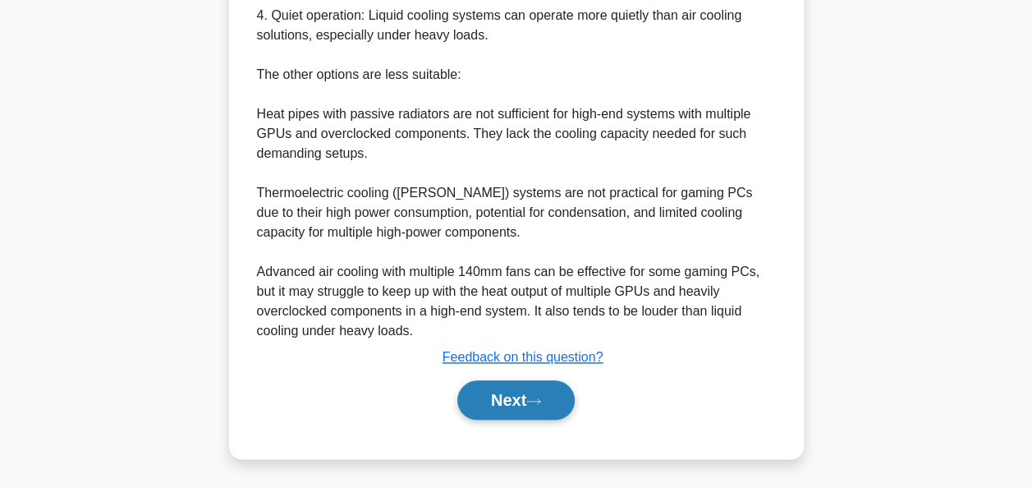
click at [537, 392] on button "Next" at bounding box center [515, 399] width 117 height 39
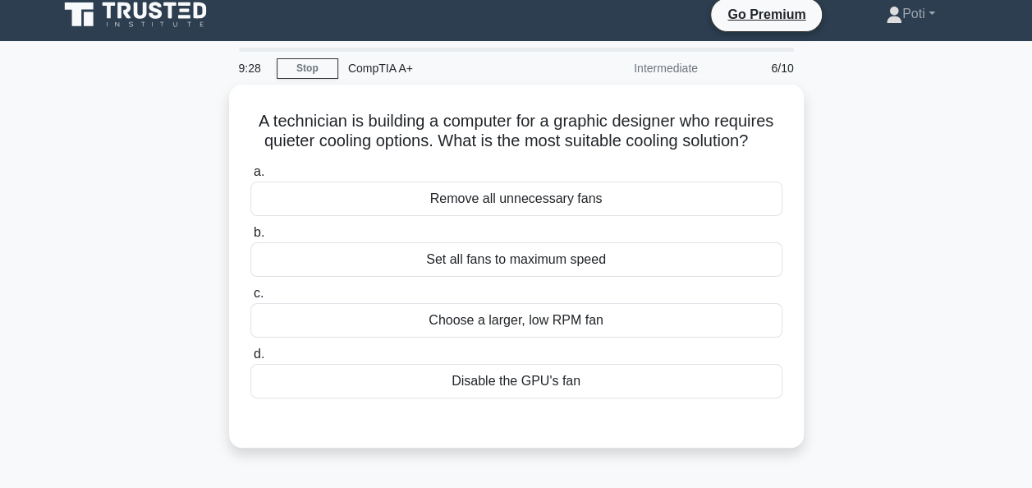
scroll to position [0, 0]
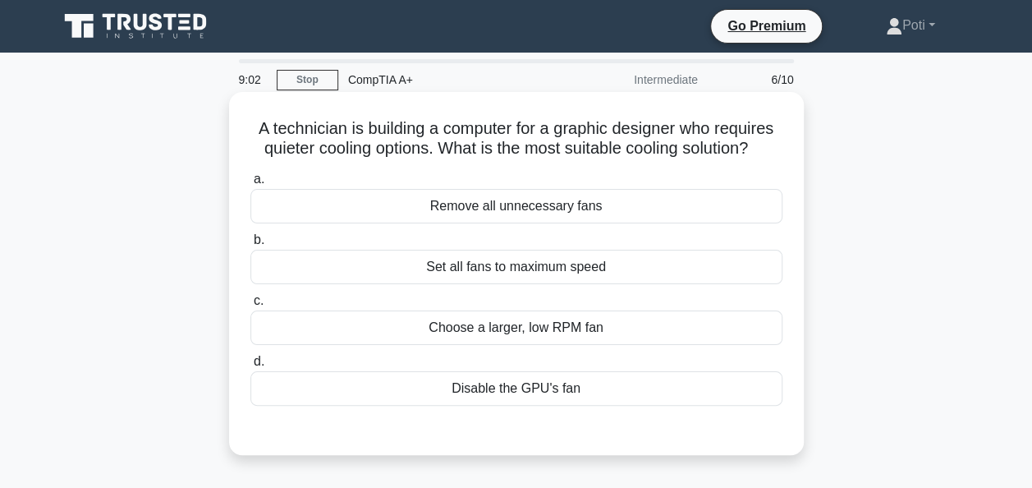
click at [575, 325] on div "Choose a larger, low RPM fan" at bounding box center [516, 327] width 532 height 34
click at [250, 306] on input "c. Choose a larger, low RPM fan" at bounding box center [250, 301] width 0 height 11
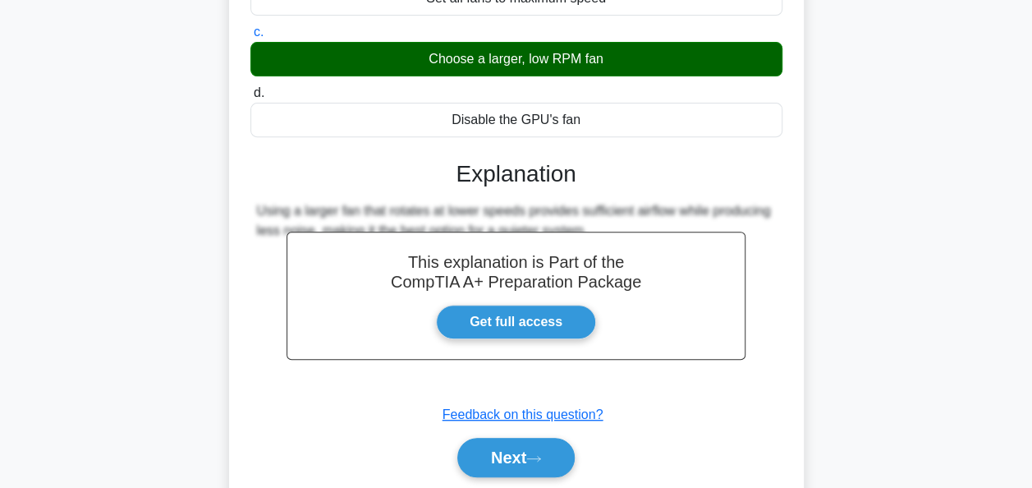
scroll to position [399, 0]
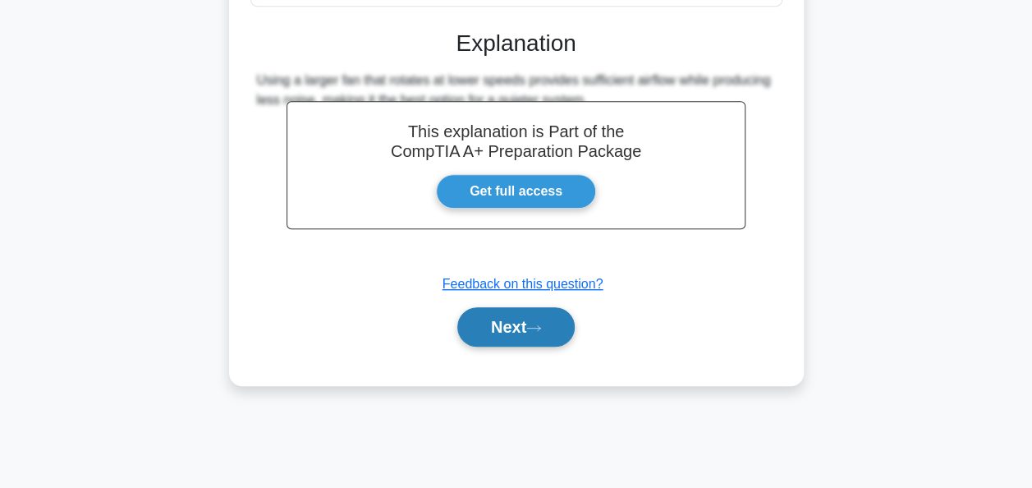
click at [519, 339] on button "Next" at bounding box center [515, 326] width 117 height 39
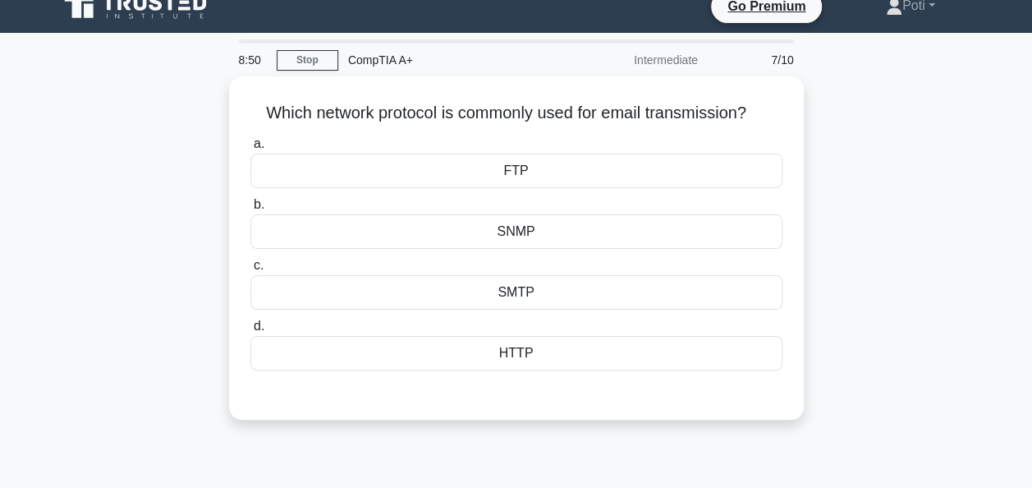
scroll to position [0, 0]
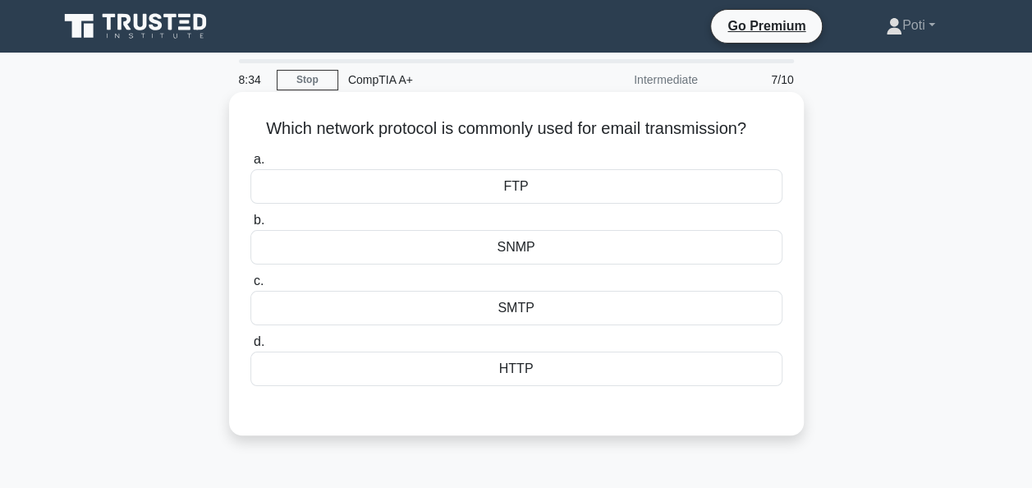
click at [555, 310] on div "SMTP" at bounding box center [516, 308] width 532 height 34
click at [250, 286] on input "c. SMTP" at bounding box center [250, 281] width 0 height 11
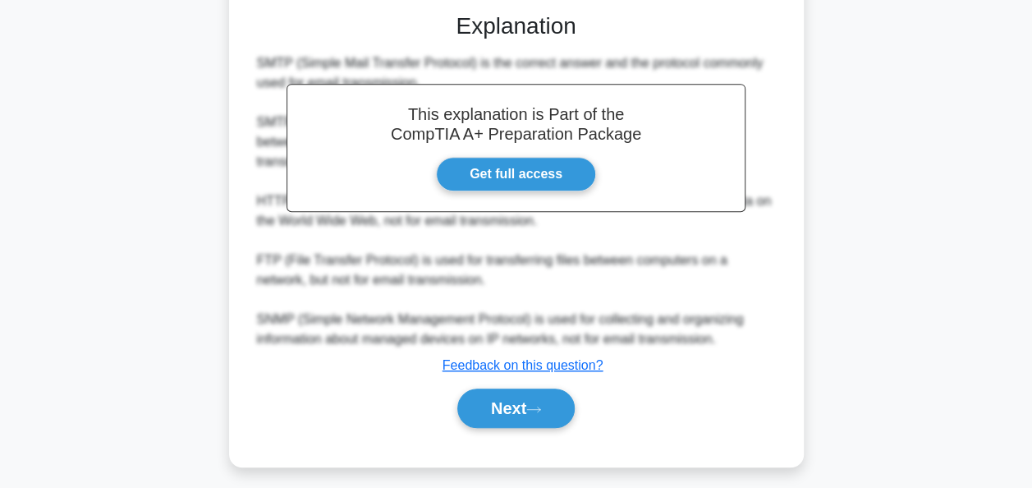
scroll to position [399, 0]
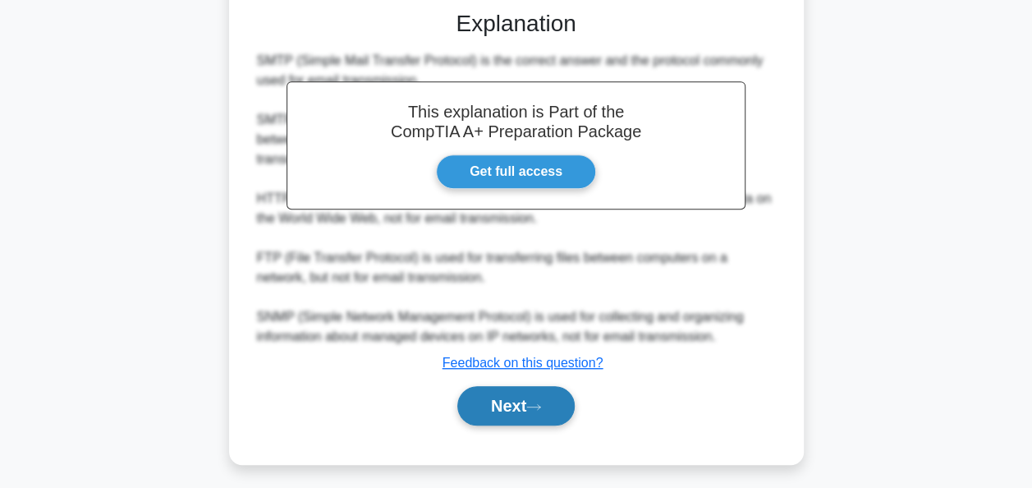
click at [540, 399] on button "Next" at bounding box center [515, 405] width 117 height 39
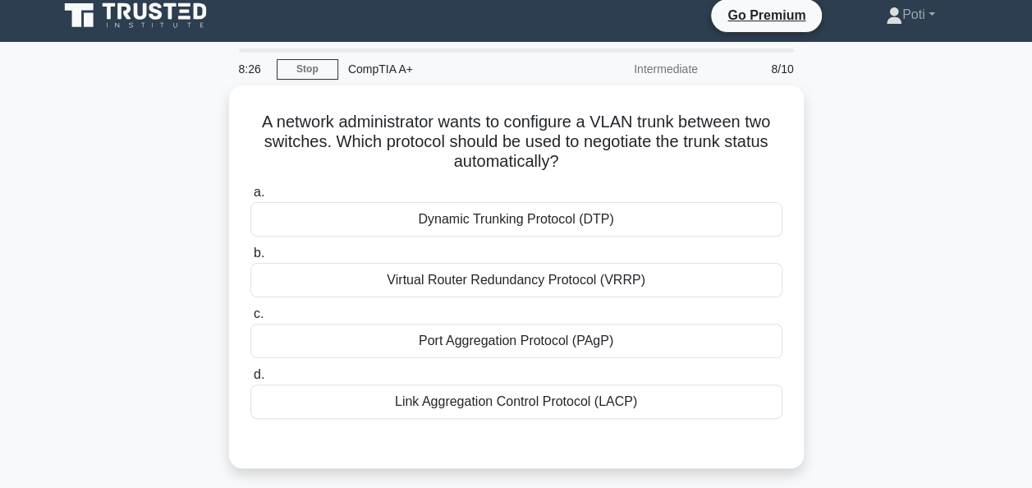
scroll to position [10, 0]
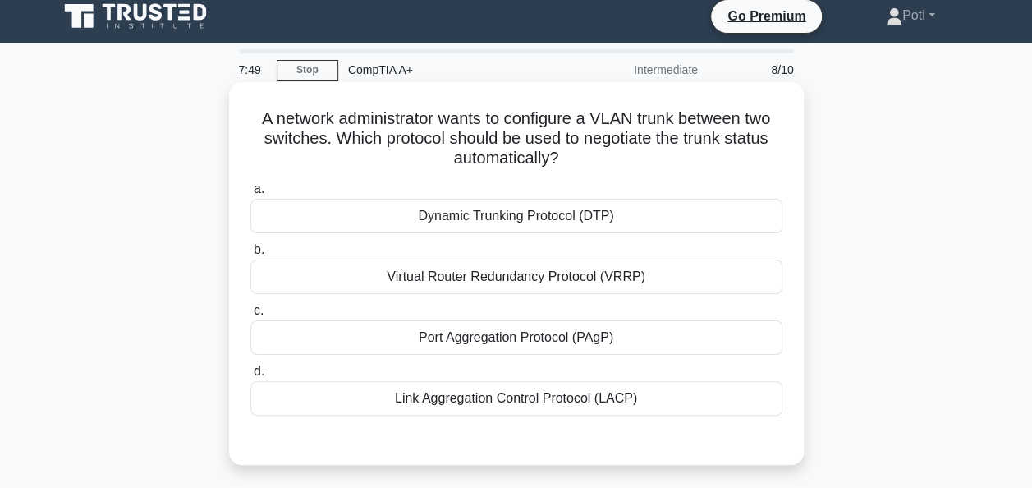
click at [552, 273] on div "Virtual Router Redundancy Protocol (VRRP)" at bounding box center [516, 276] width 532 height 34
click at [250, 255] on input "b. Virtual Router Redundancy Protocol (VRRP)" at bounding box center [250, 250] width 0 height 11
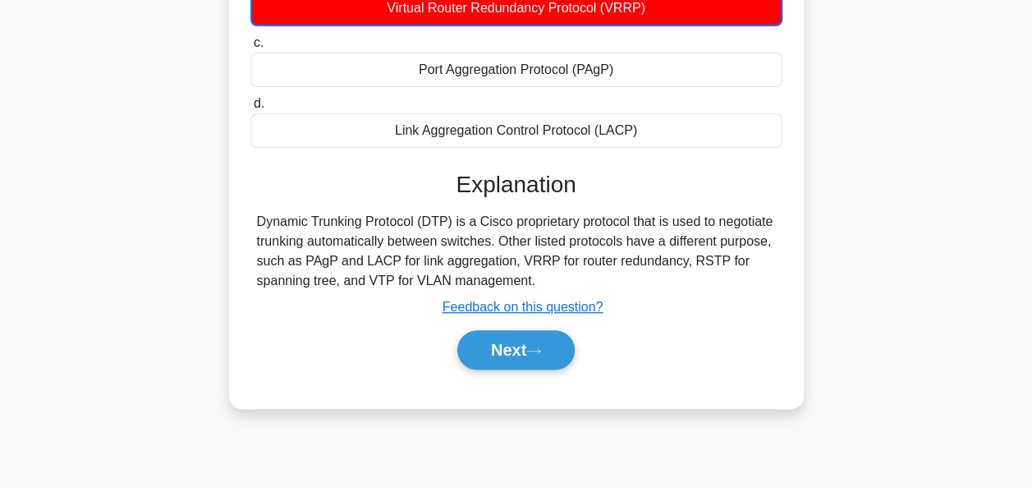
scroll to position [280, 0]
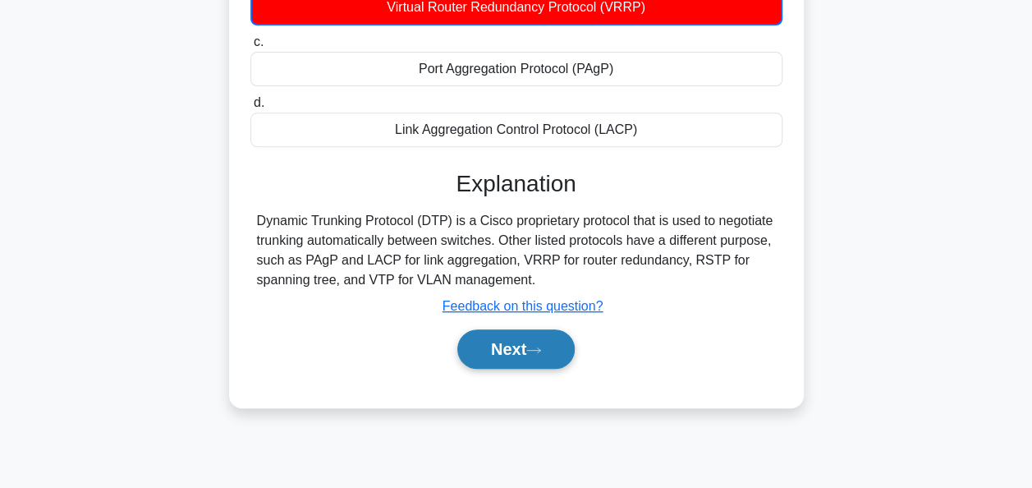
click at [540, 347] on icon at bounding box center [533, 349] width 13 height 5
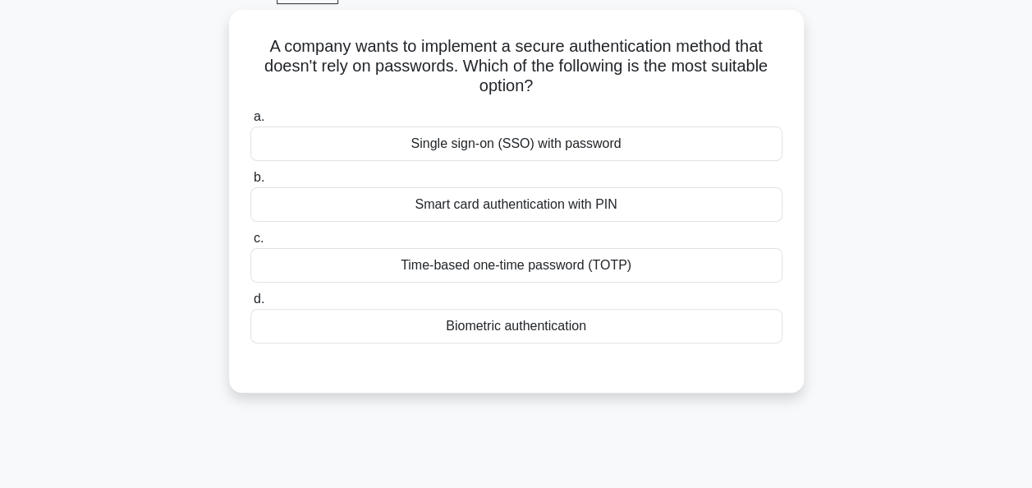
scroll to position [0, 0]
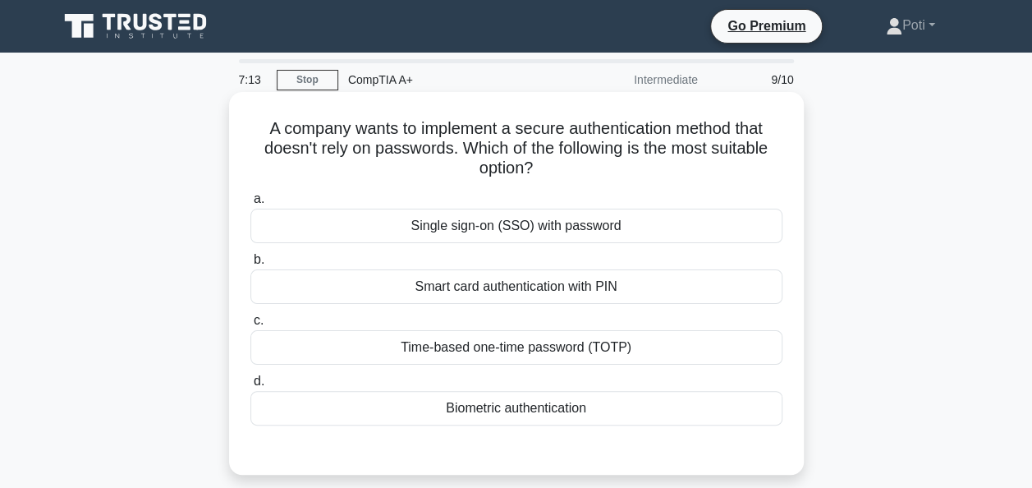
click at [529, 400] on div "Biometric authentication" at bounding box center [516, 408] width 532 height 34
click at [250, 387] on input "d. Biometric authentication" at bounding box center [250, 381] width 0 height 11
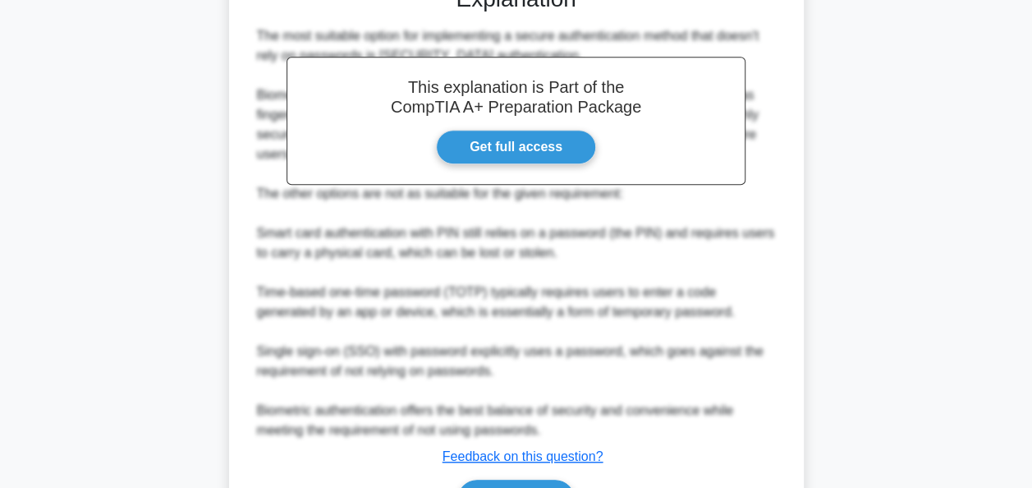
scroll to position [561, 0]
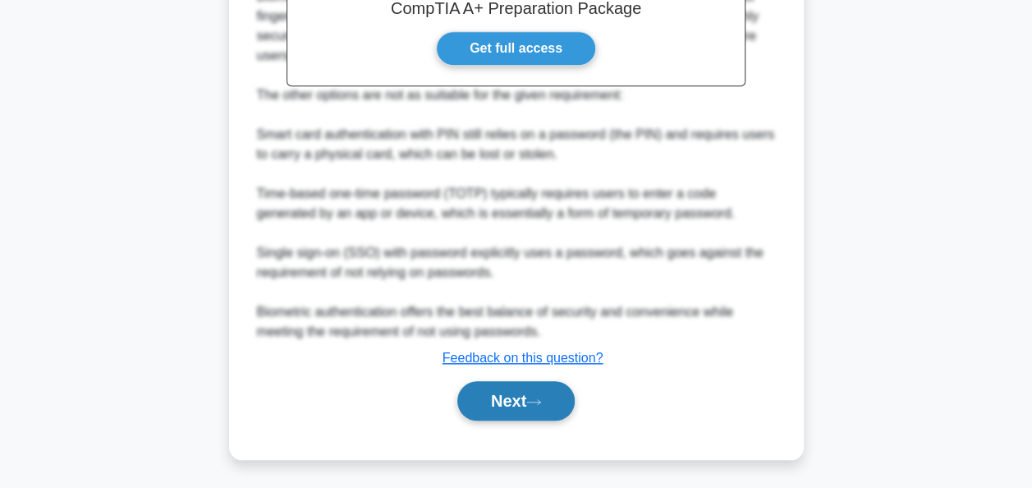
click at [516, 406] on button "Next" at bounding box center [515, 400] width 117 height 39
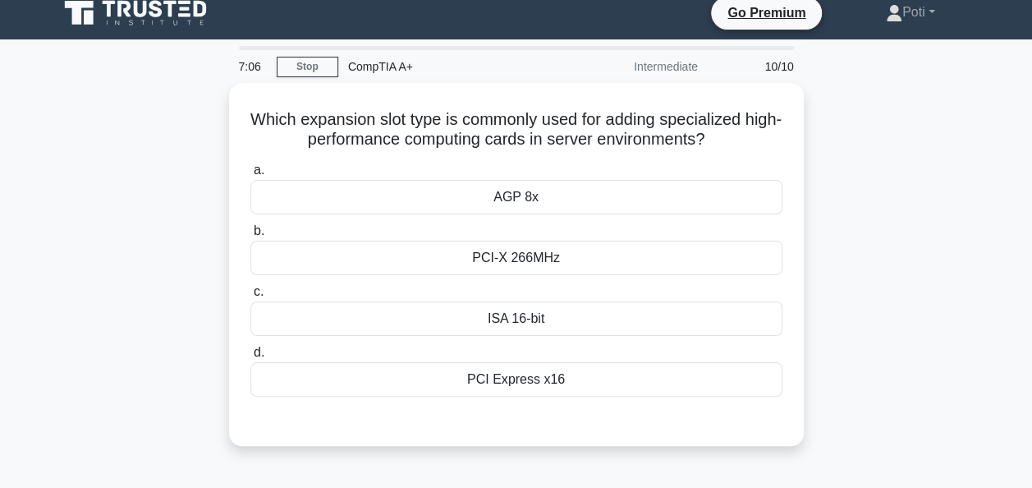
scroll to position [0, 0]
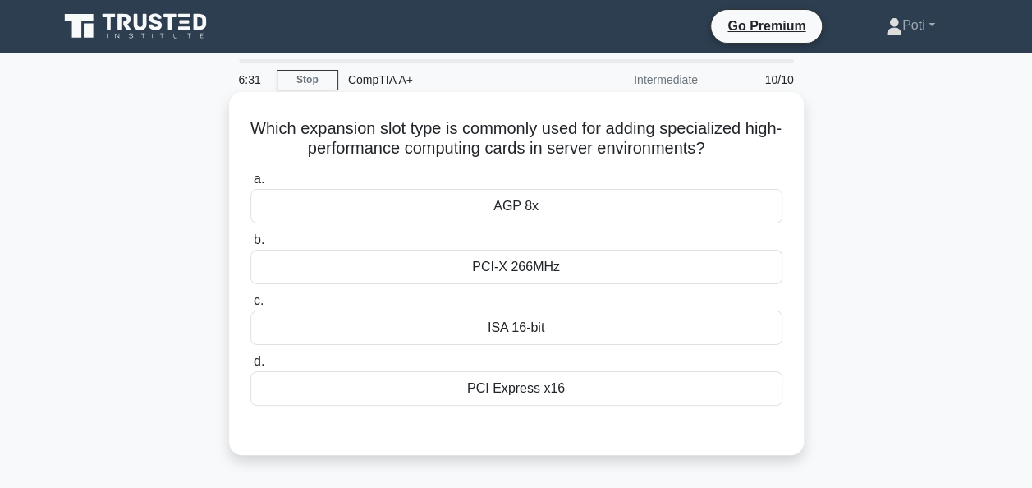
click at [522, 387] on div "PCI Express x16" at bounding box center [516, 388] width 532 height 34
click at [250, 367] on input "d. PCI Express x16" at bounding box center [250, 361] width 0 height 11
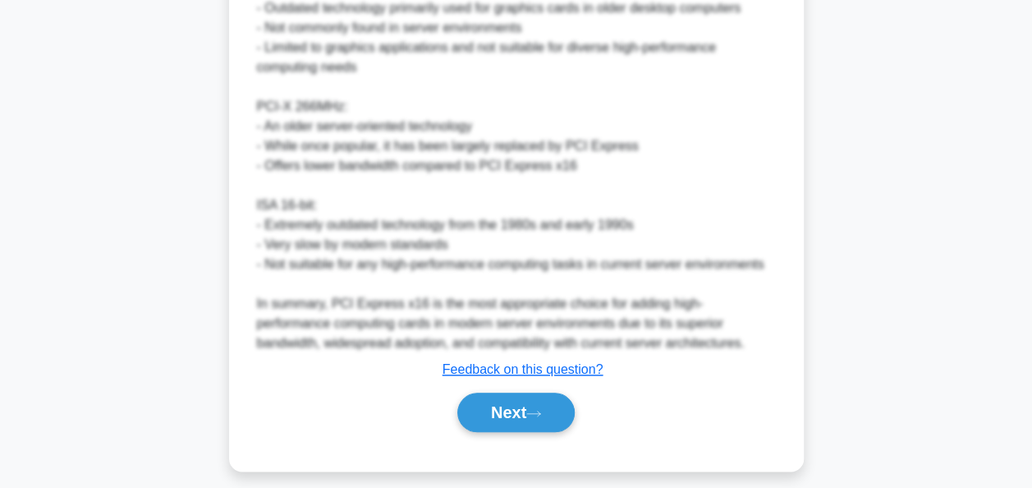
scroll to position [711, 0]
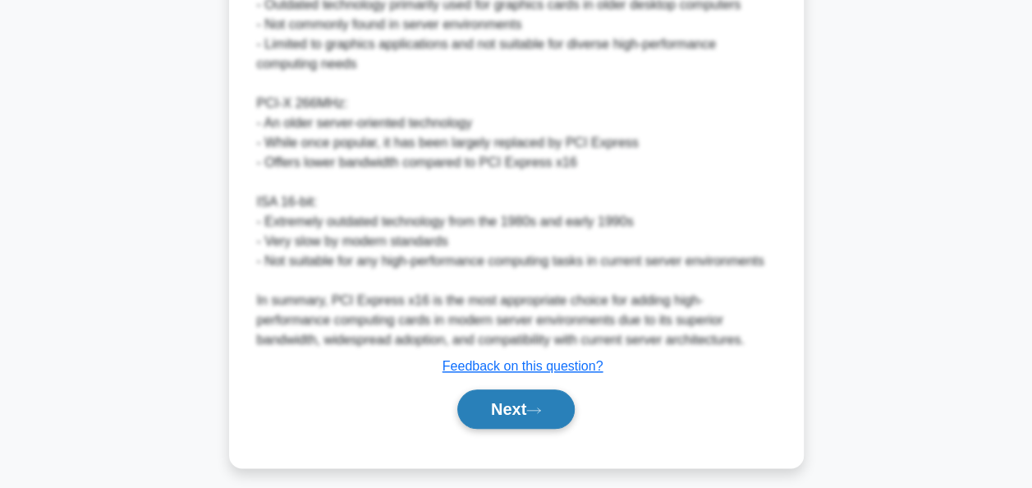
click at [512, 401] on button "Next" at bounding box center [515, 408] width 117 height 39
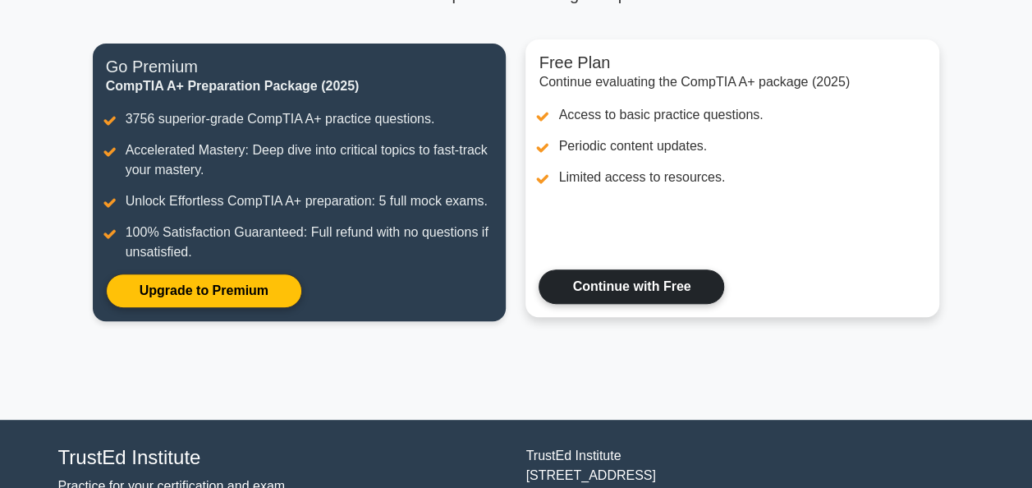
scroll to position [158, 0]
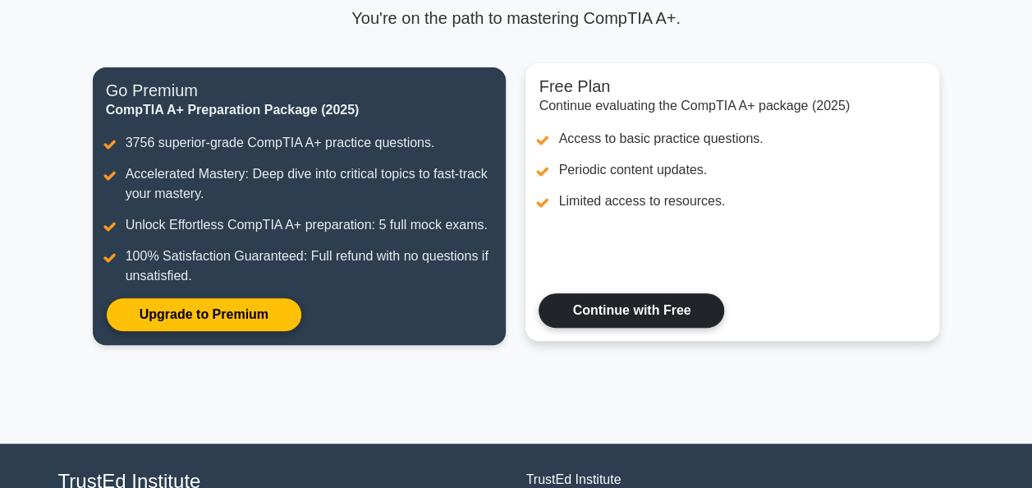
click at [621, 305] on link "Continue with Free" at bounding box center [631, 310] width 186 height 34
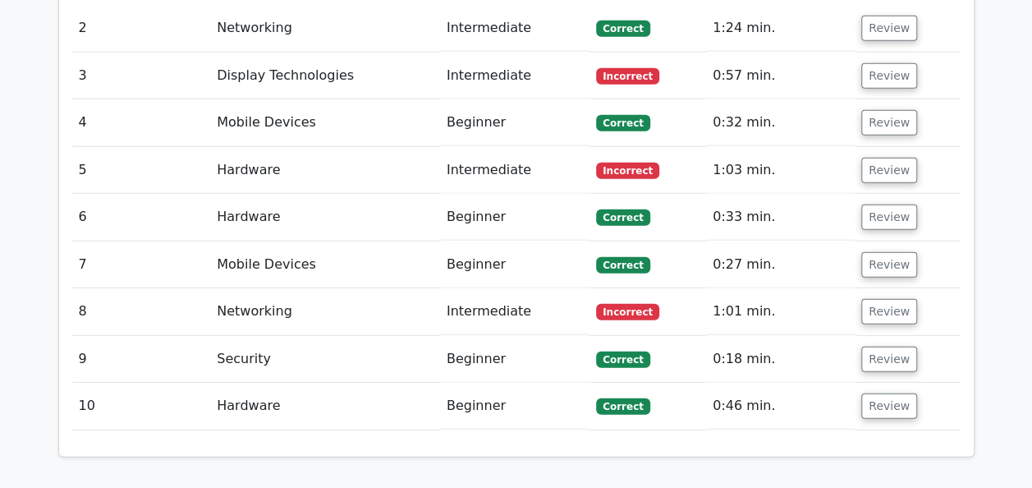
scroll to position [2003, 0]
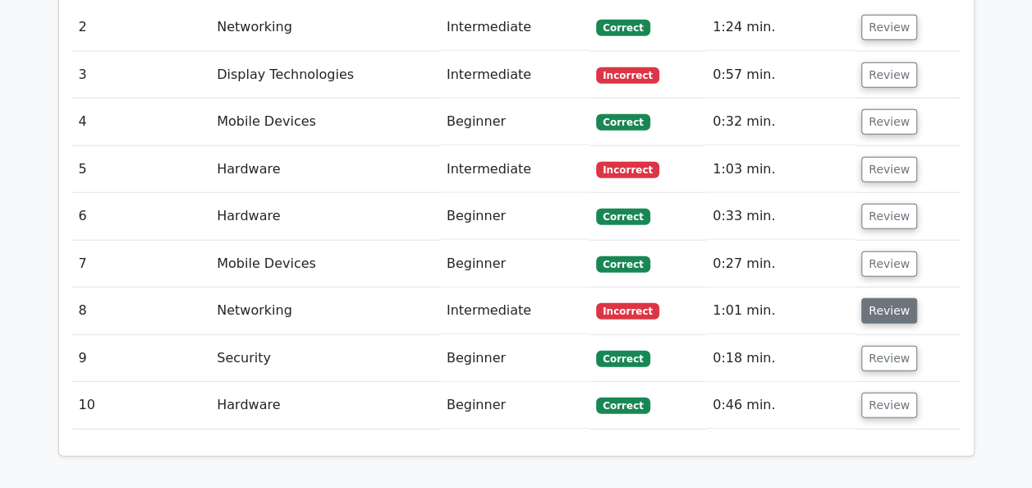
click at [882, 298] on button "Review" at bounding box center [889, 310] width 56 height 25
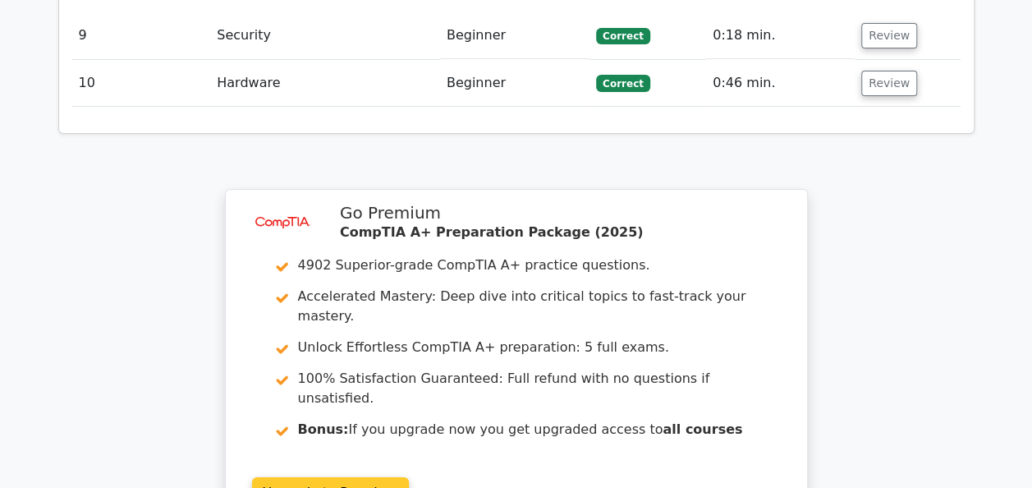
scroll to position [2887, 0]
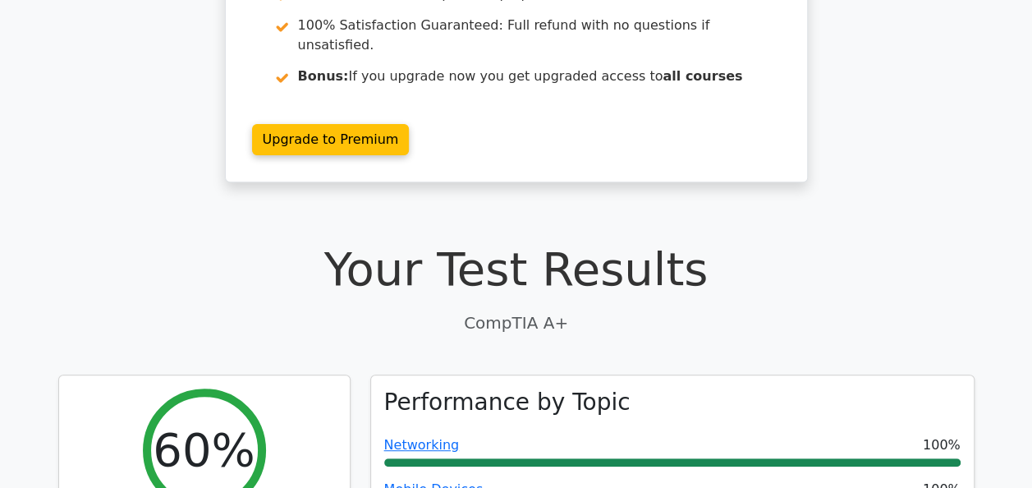
scroll to position [0, 0]
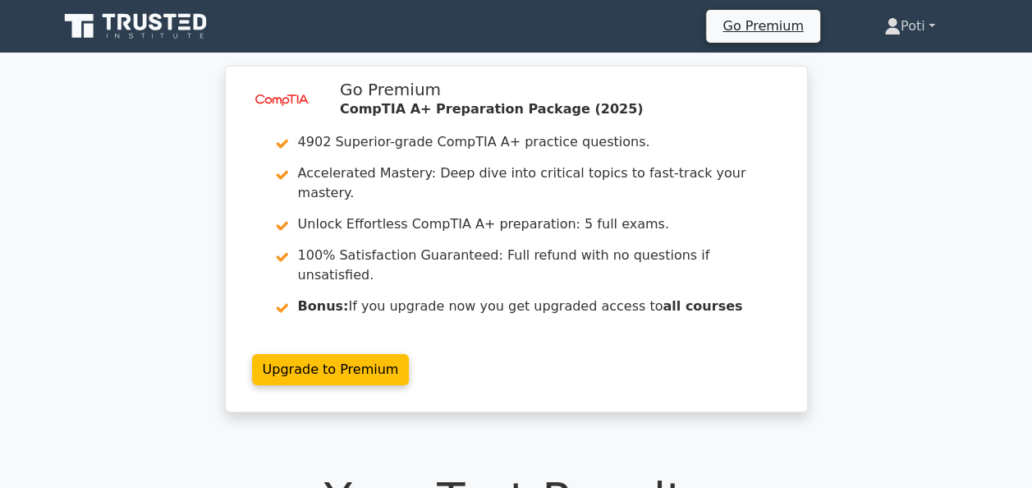
click at [923, 22] on link "Poti" at bounding box center [910, 26] width 130 height 33
click at [877, 62] on link "Profile" at bounding box center [911, 65] width 130 height 26
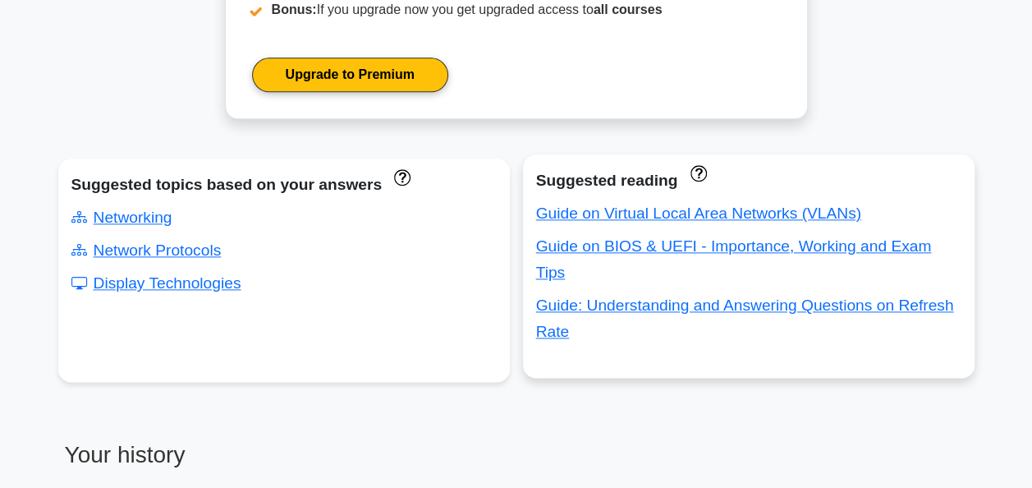
scroll to position [914, 0]
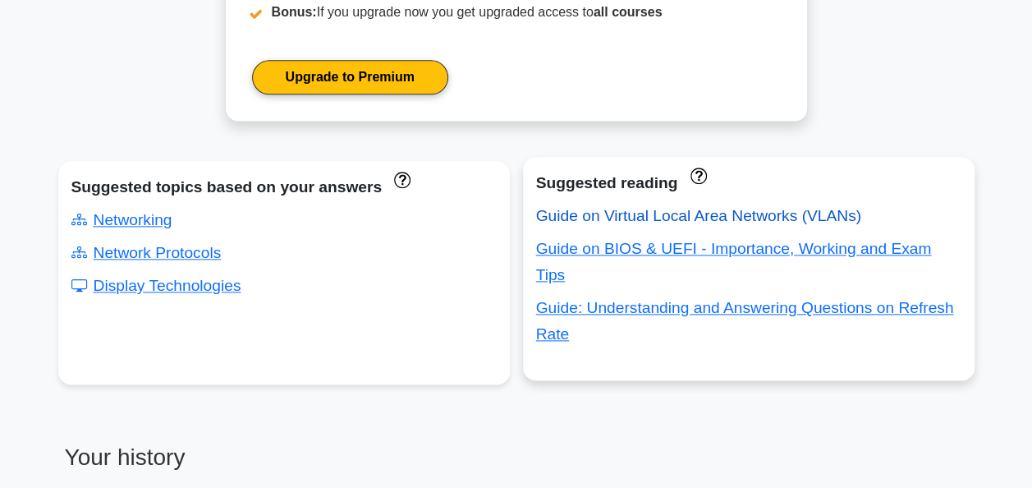
click at [657, 210] on link "Guide on Virtual Local Area Networks (VLANs)" at bounding box center [698, 215] width 325 height 17
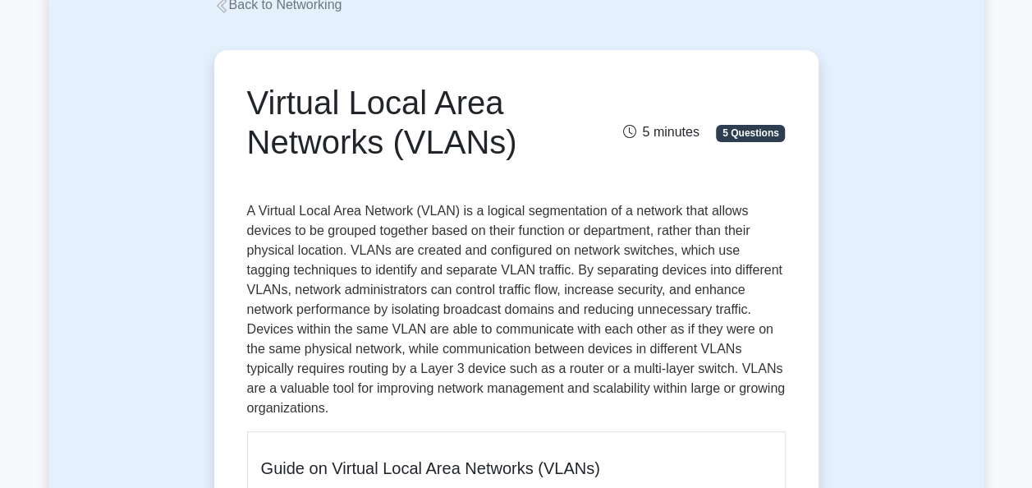
scroll to position [109, 0]
